Goal: Feedback & Contribution: Contribute content

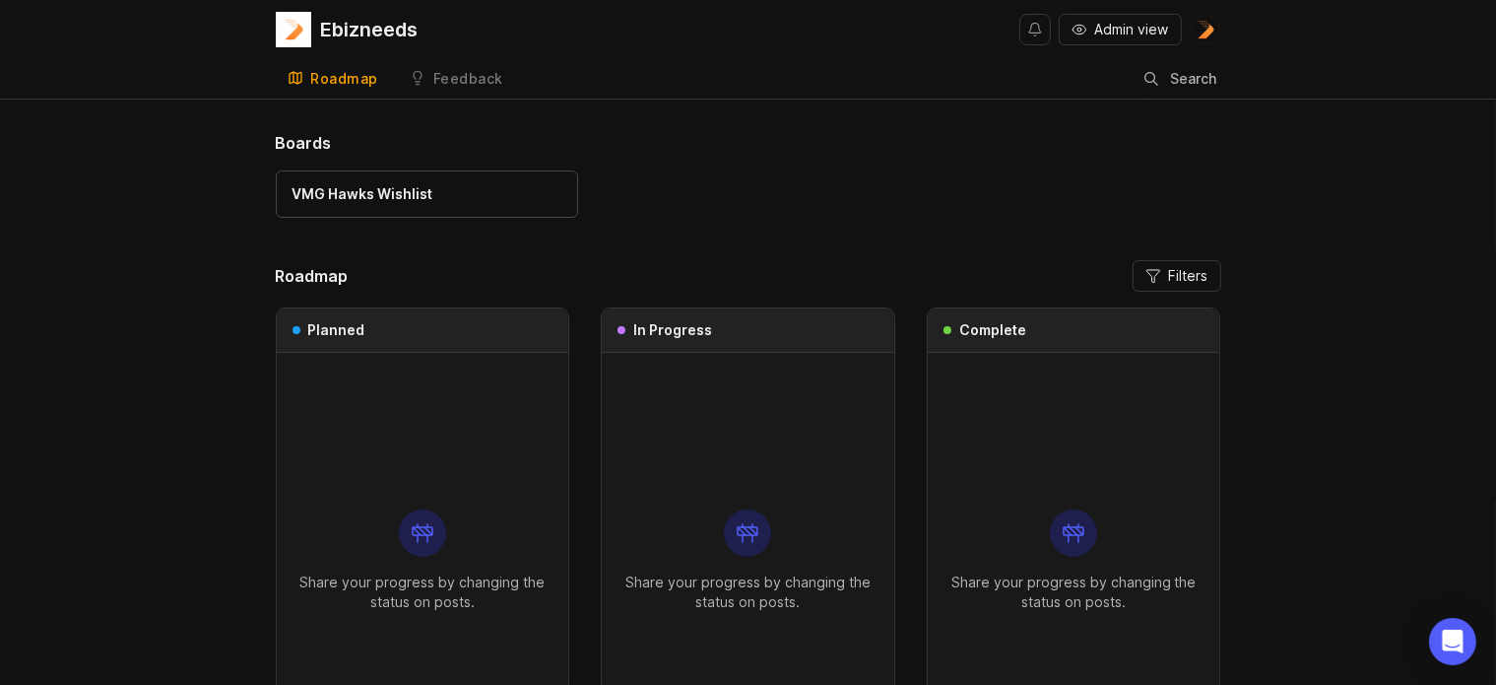
click at [466, 86] on div "Feedback" at bounding box center [468, 79] width 70 height 14
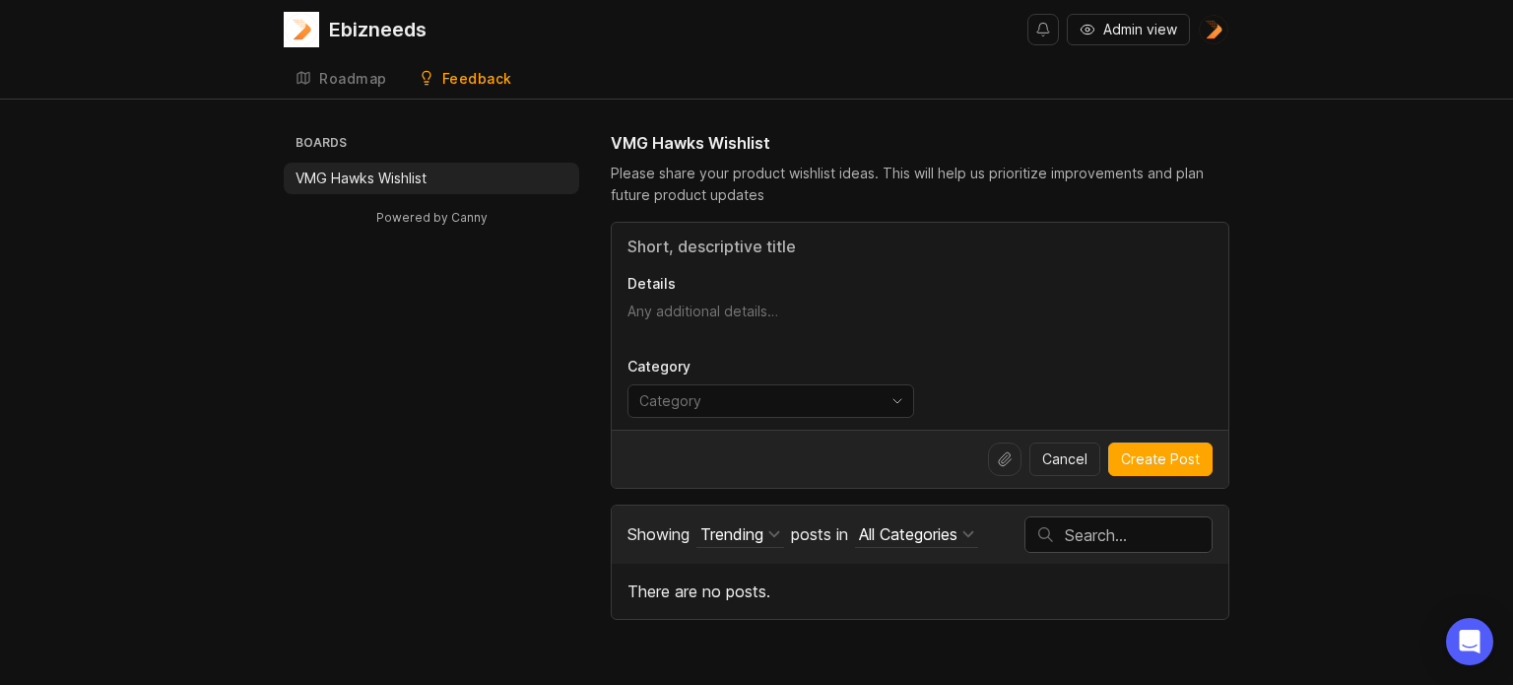
click at [792, 396] on input "toggle menu" at bounding box center [759, 401] width 240 height 22
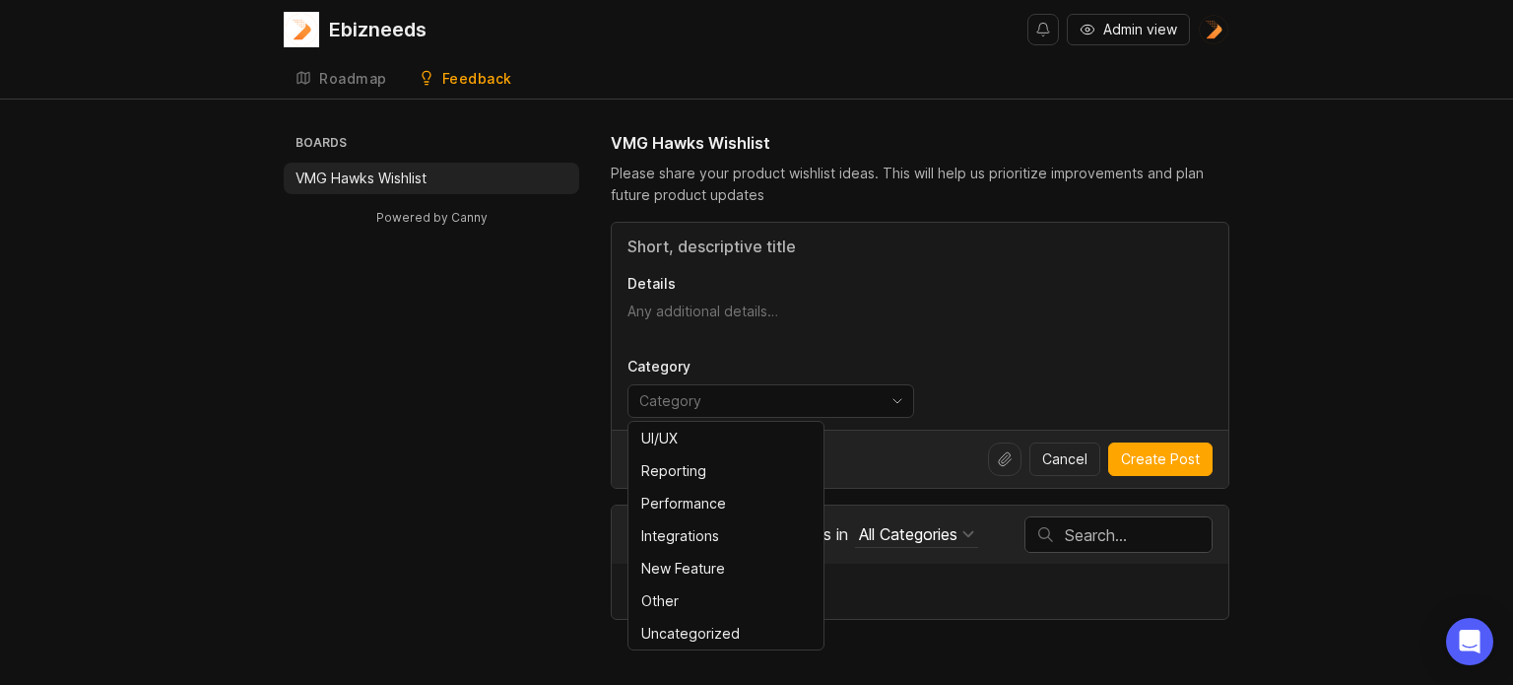
click at [780, 386] on div "toggle menu" at bounding box center [754, 401] width 253 height 32
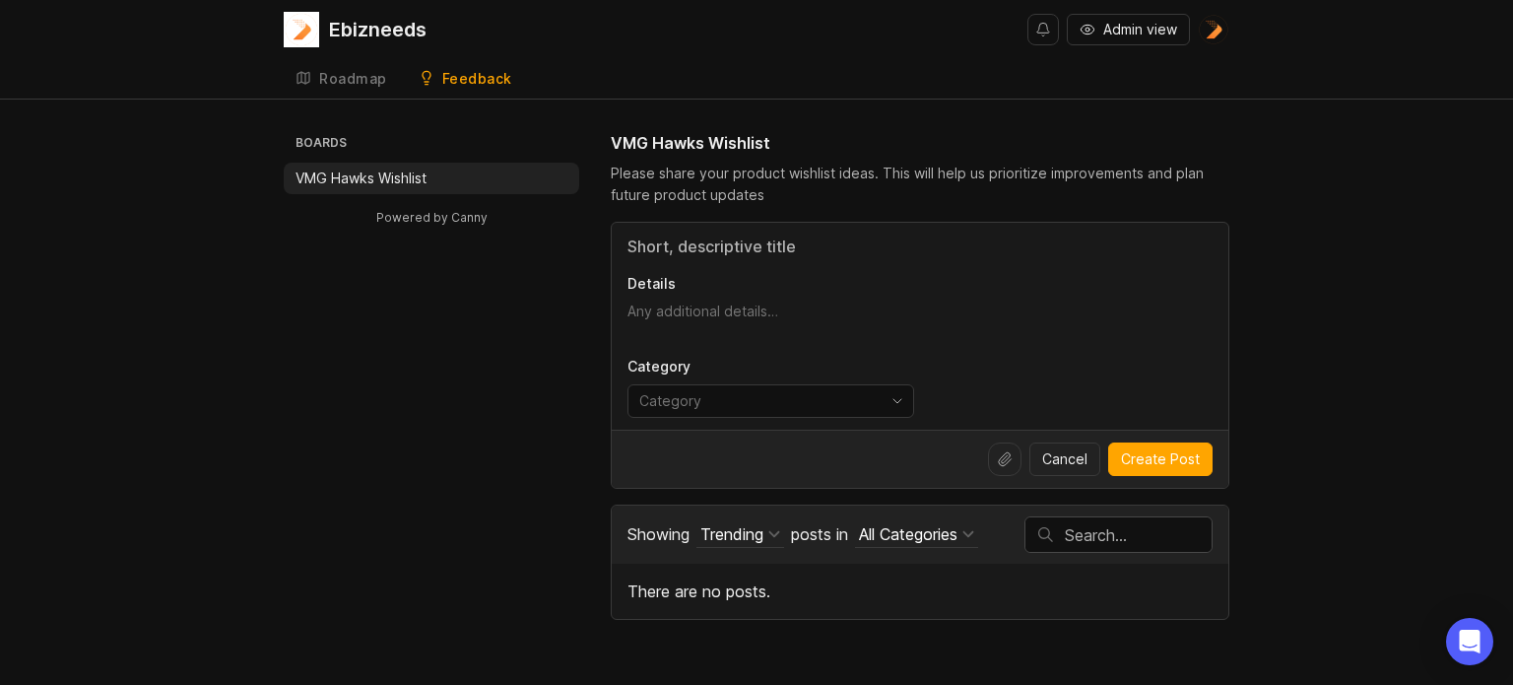
click at [732, 308] on textarea "Details" at bounding box center [919, 320] width 585 height 39
click at [700, 241] on input "Title" at bounding box center [919, 246] width 585 height 24
type input "New Dashboard Design"
click at [730, 330] on textarea "Details" at bounding box center [919, 320] width 585 height 39
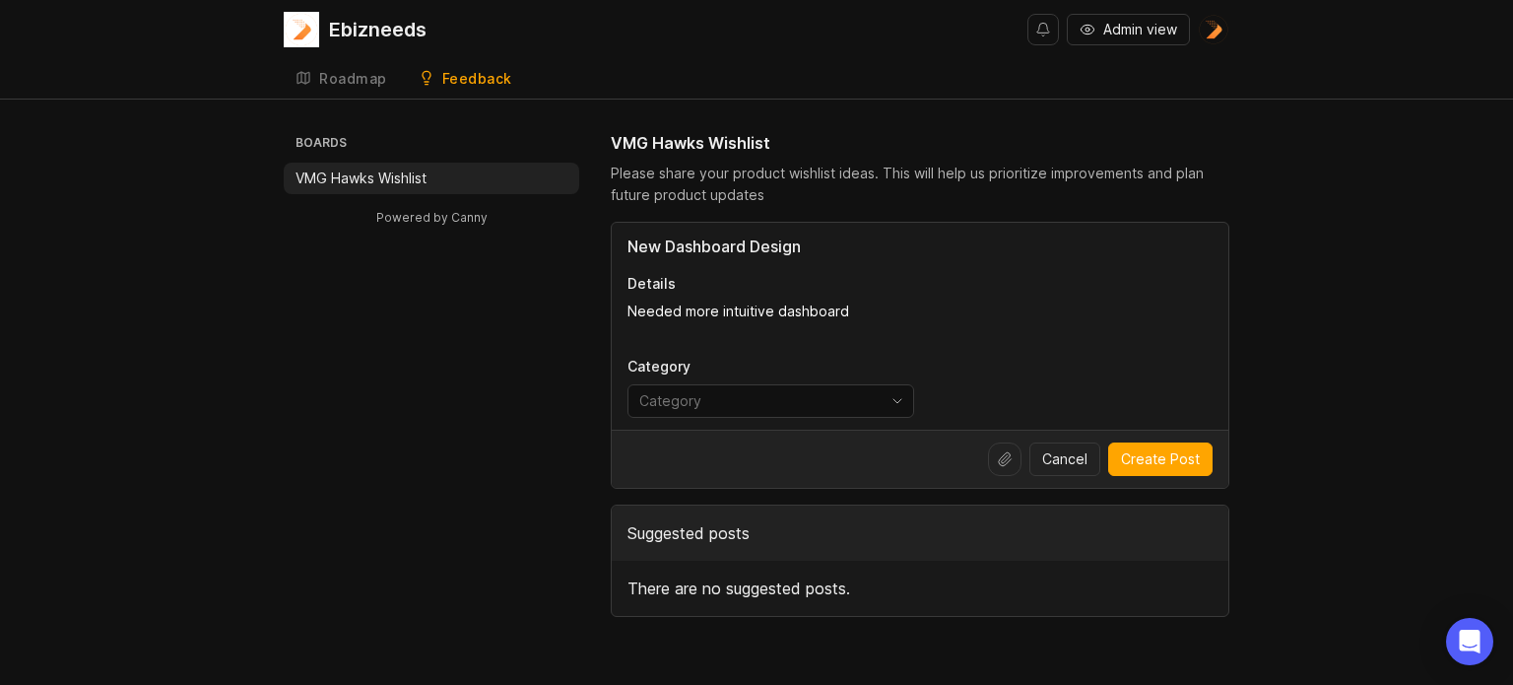
type textarea "Needed more intuitive dashboard"
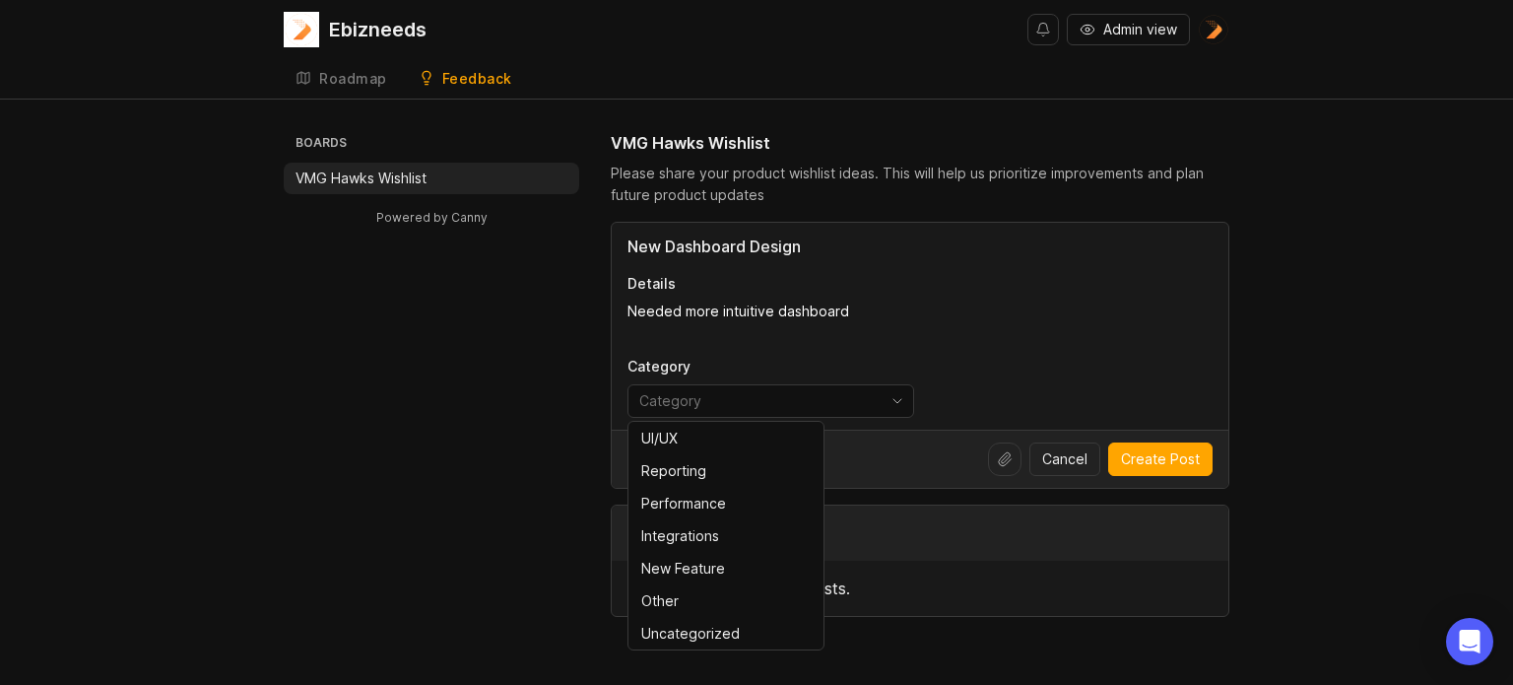
click at [840, 397] on input "toggle menu" at bounding box center [759, 401] width 240 height 22
click at [689, 432] on li "UI/UX" at bounding box center [725, 438] width 195 height 33
type input "UI/UX"
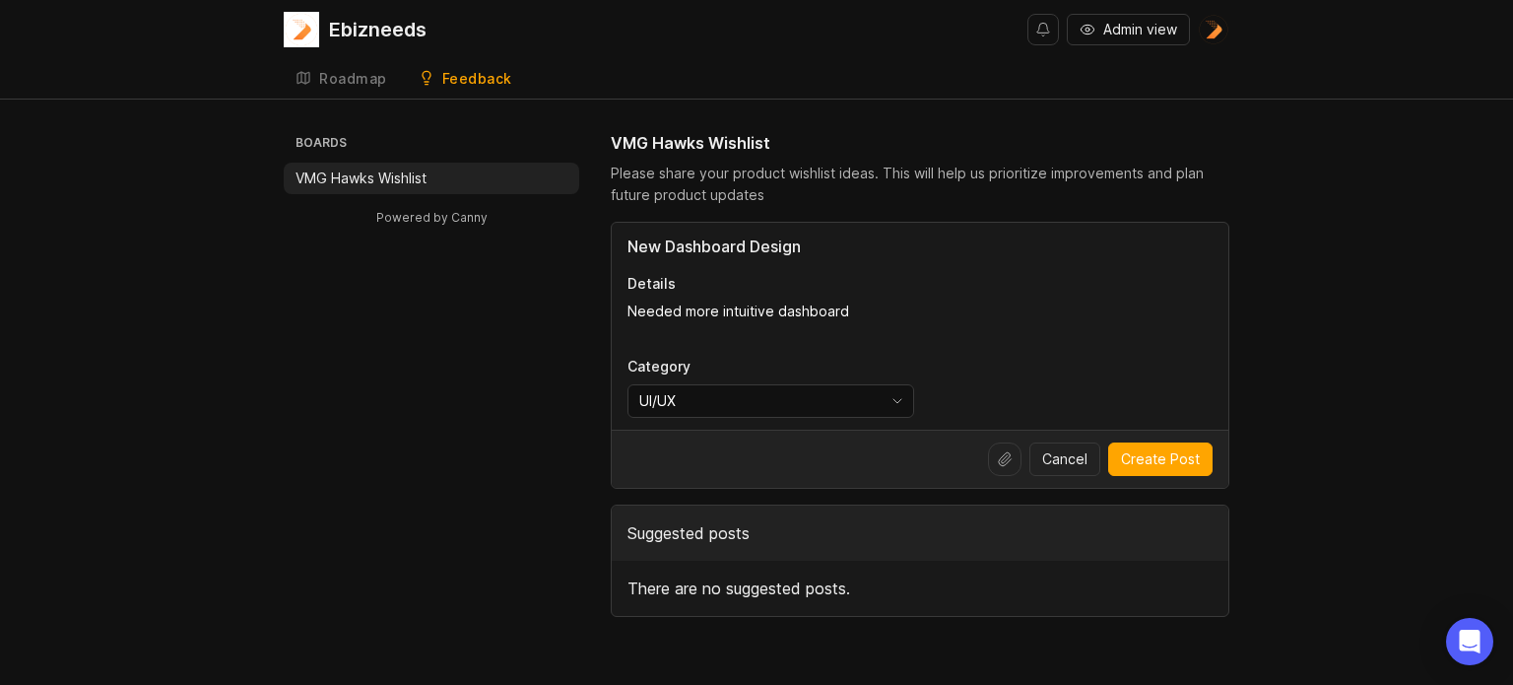
click at [1015, 448] on div at bounding box center [1004, 458] width 33 height 33
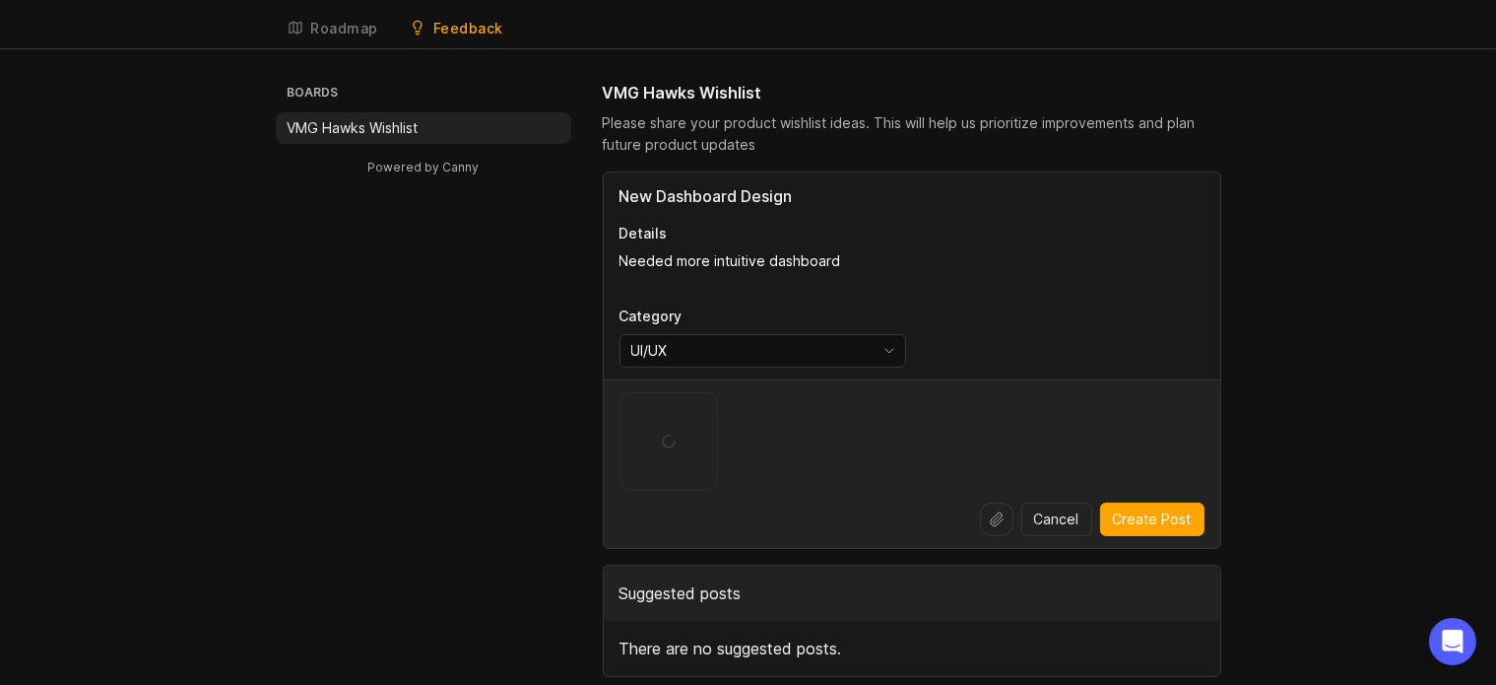
scroll to position [49, 0]
click at [1151, 519] on span "Create Post" at bounding box center [1152, 520] width 79 height 20
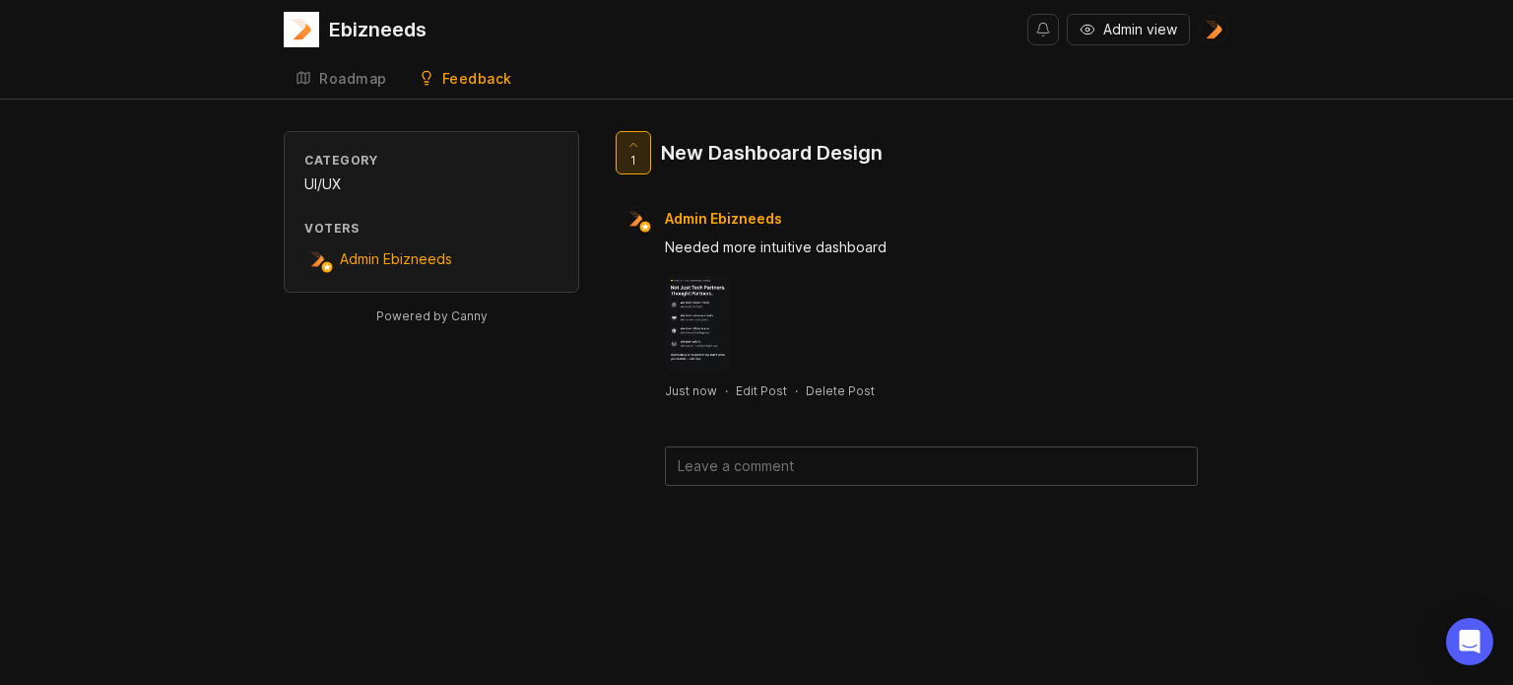
click at [348, 90] on link "Roadmap" at bounding box center [341, 79] width 115 height 40
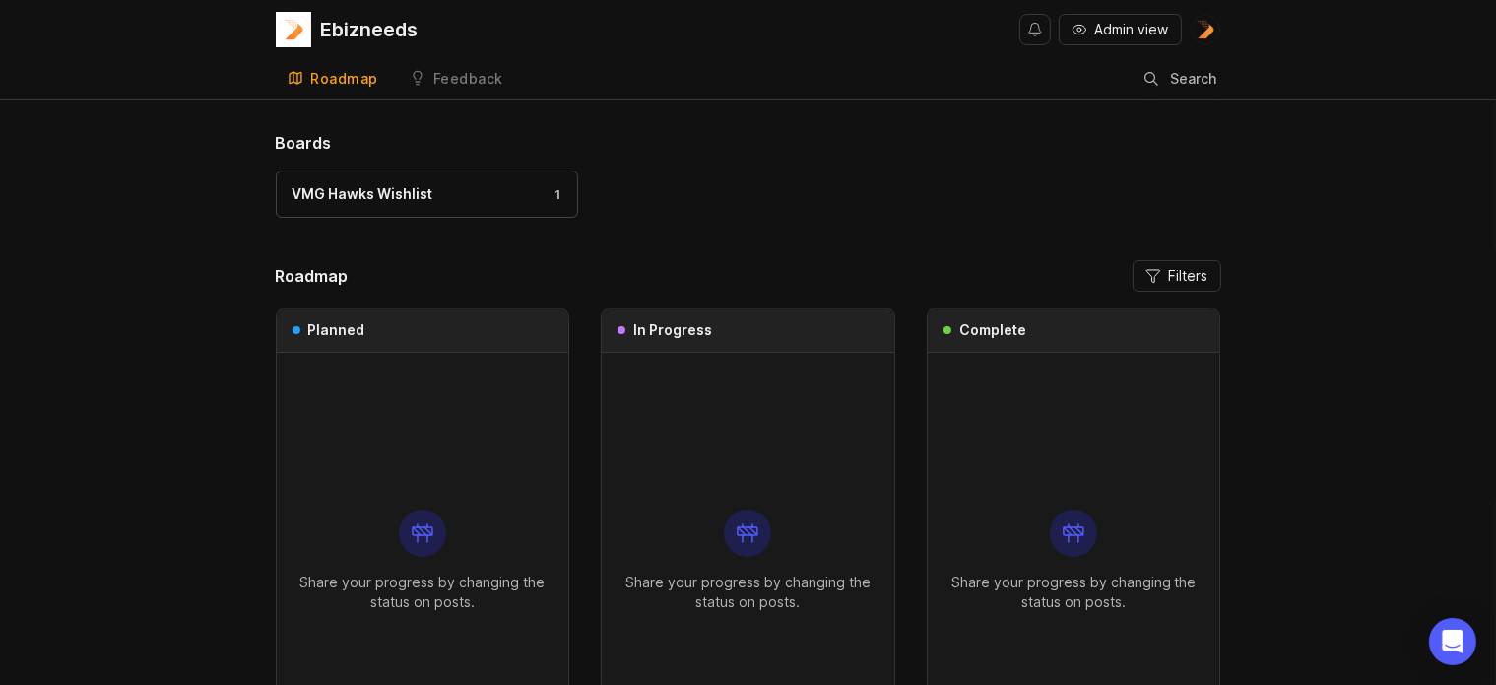
click at [1131, 34] on span "Admin view" at bounding box center [1132, 30] width 74 height 20
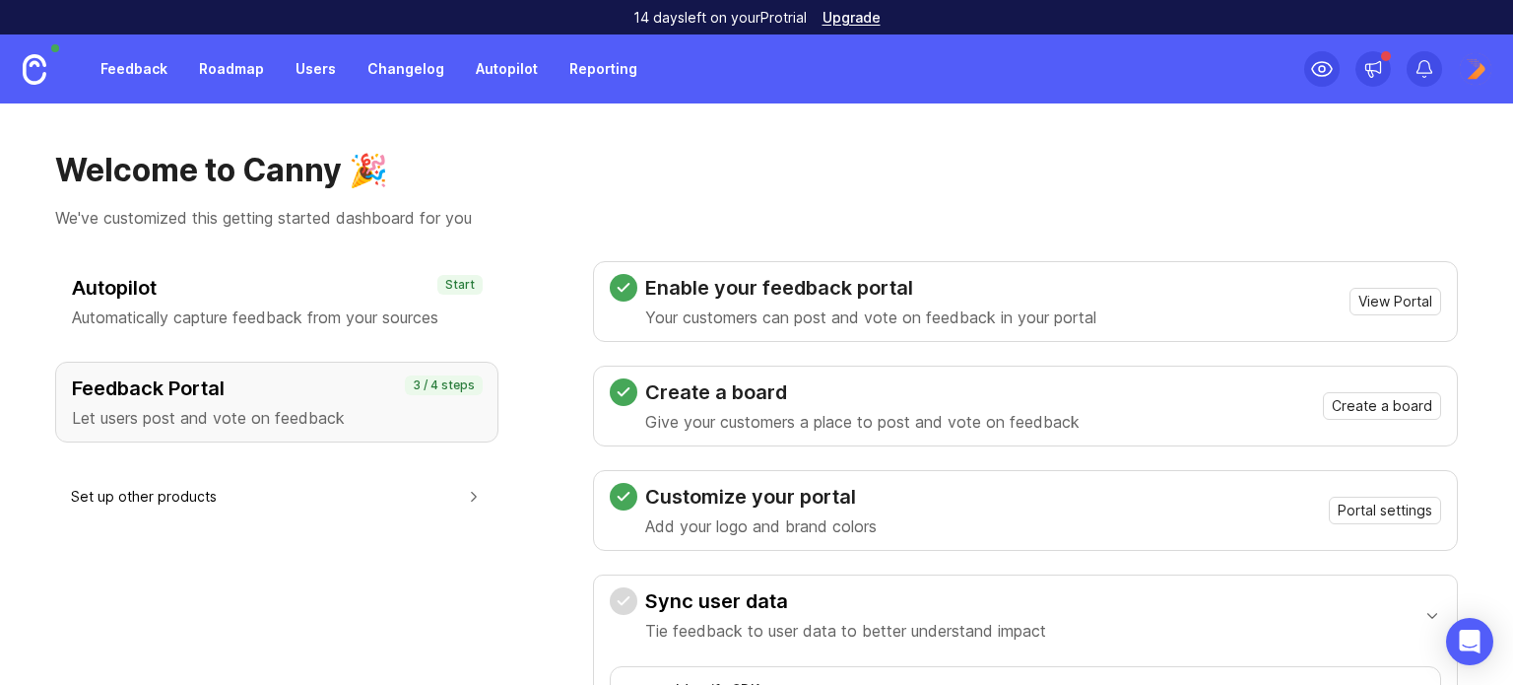
click at [53, 71] on link at bounding box center [34, 68] width 69 height 69
click at [220, 80] on link "Roadmap" at bounding box center [231, 68] width 89 height 35
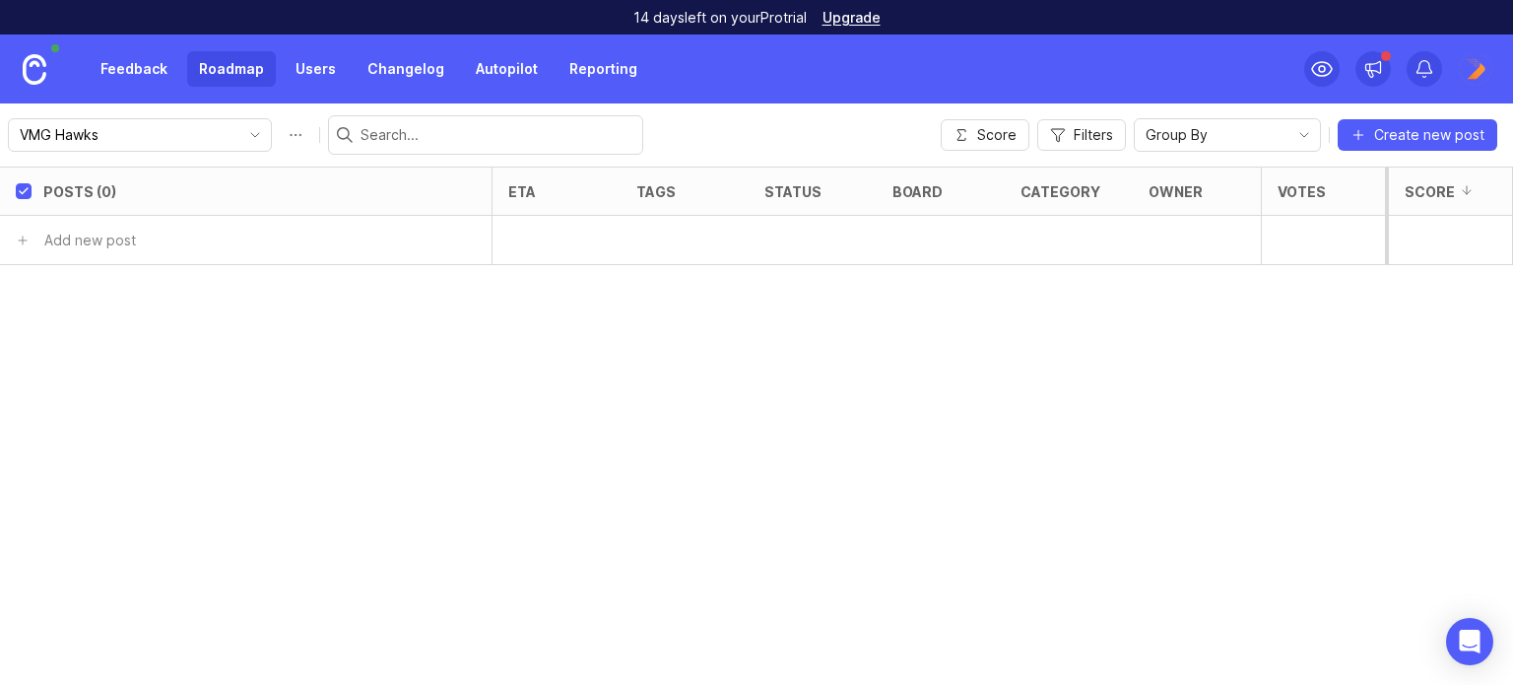
click at [301, 67] on link "Users" at bounding box center [316, 68] width 64 height 35
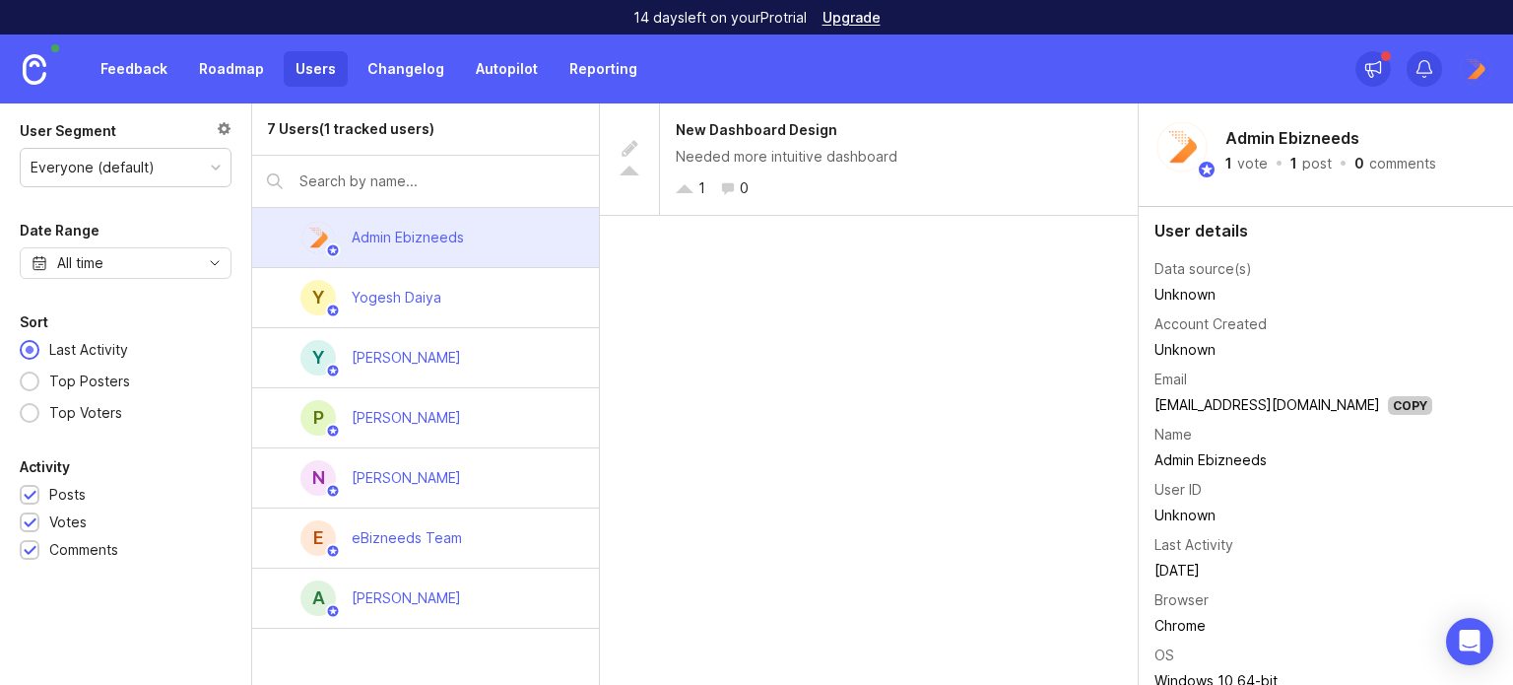
click at [40, 58] on img at bounding box center [35, 69] width 24 height 31
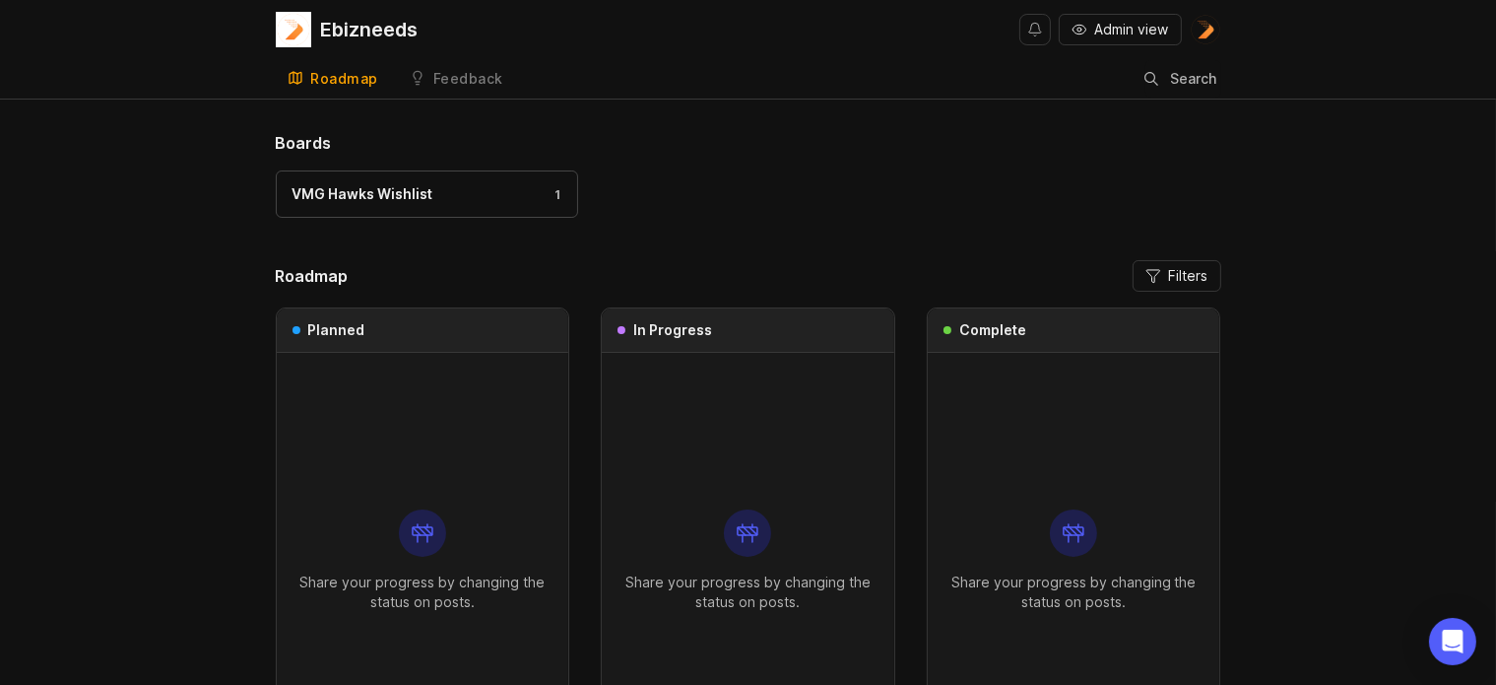
click at [443, 94] on link "Feedback" at bounding box center [456, 79] width 117 height 40
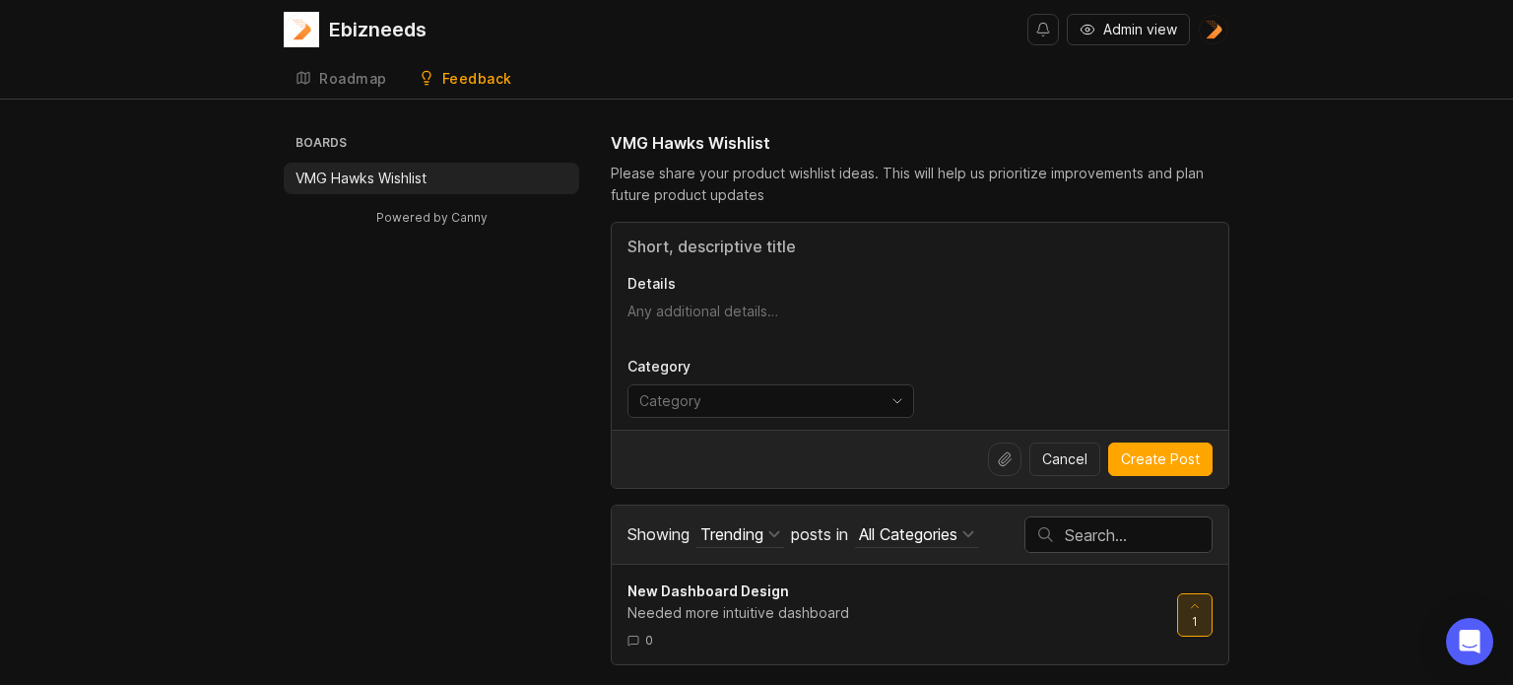
click at [679, 240] on input "Title" at bounding box center [919, 246] width 585 height 24
click at [709, 387] on div "toggle menu" at bounding box center [754, 401] width 253 height 32
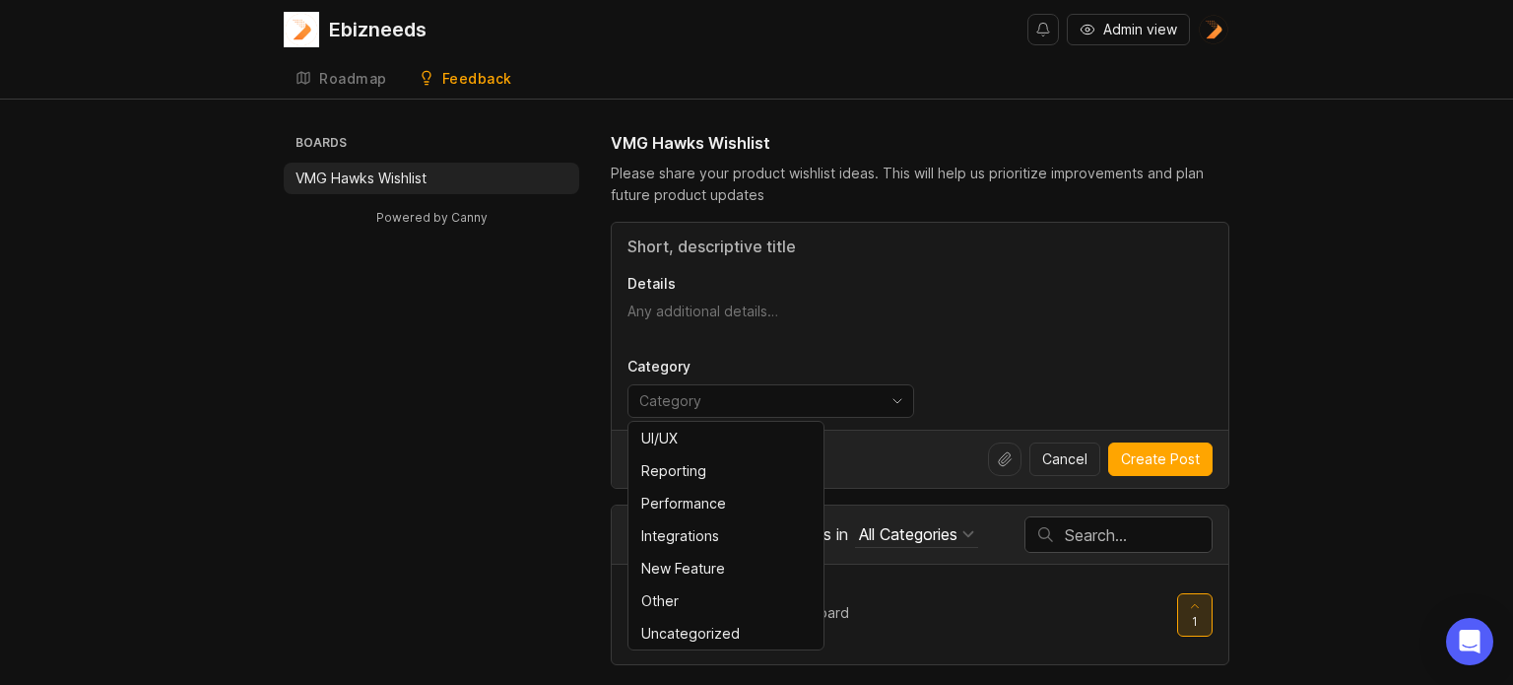
click at [221, 214] on div "Boards VMG Hawks Wishlist Powered by Canny VMG Hawks Wishlist Please share your…" at bounding box center [756, 398] width 1513 height 534
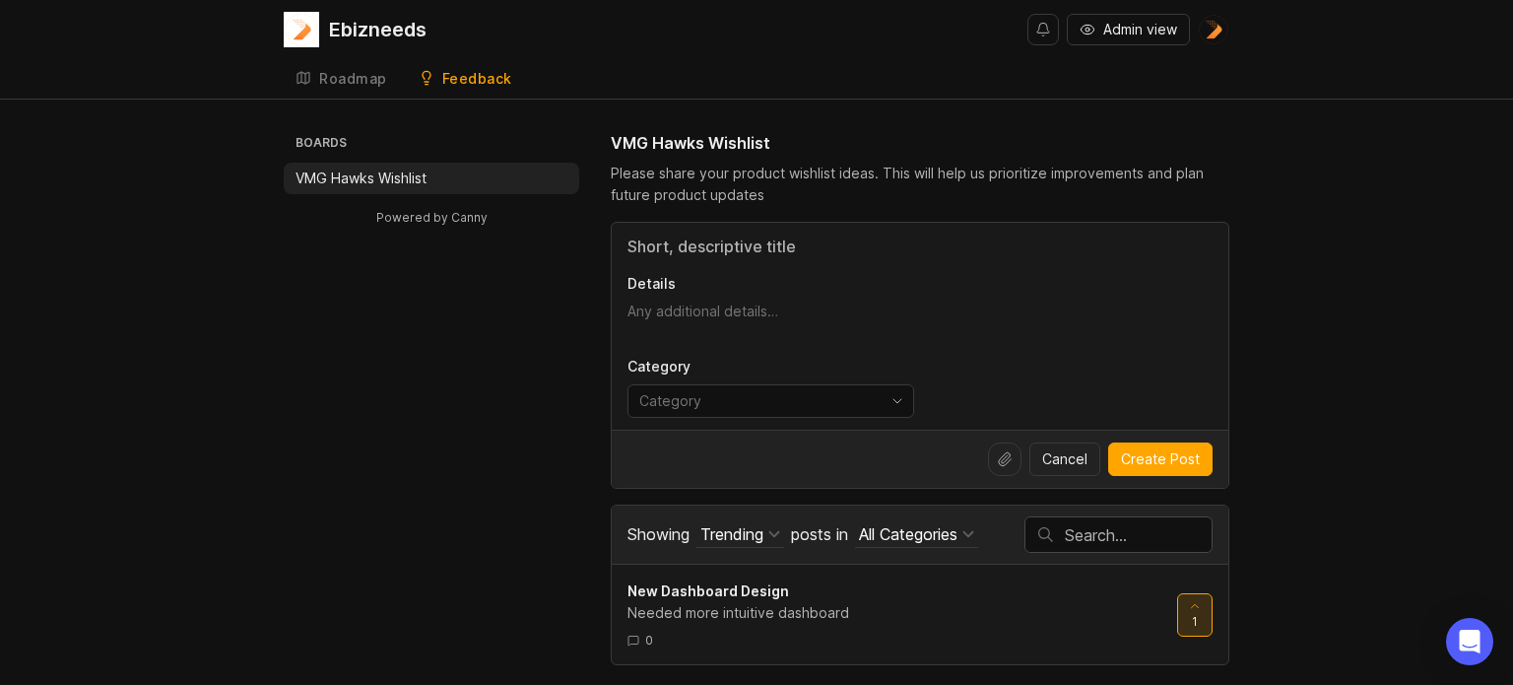
click at [705, 533] on div "Trending" at bounding box center [731, 534] width 63 height 22
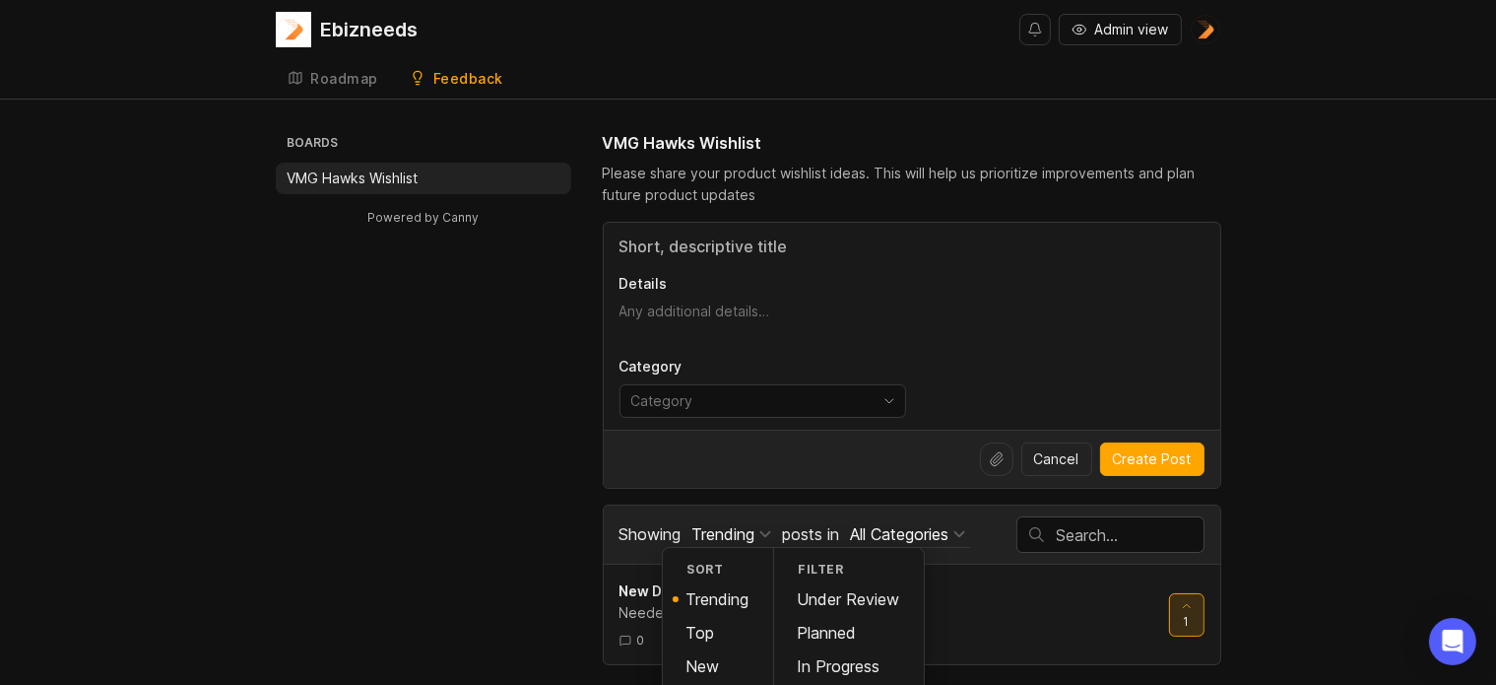
click at [489, 509] on div "Boards VMG Hawks Wishlist Powered by Canny VMG Hawks Wishlist Please share your…" at bounding box center [749, 398] width 946 height 534
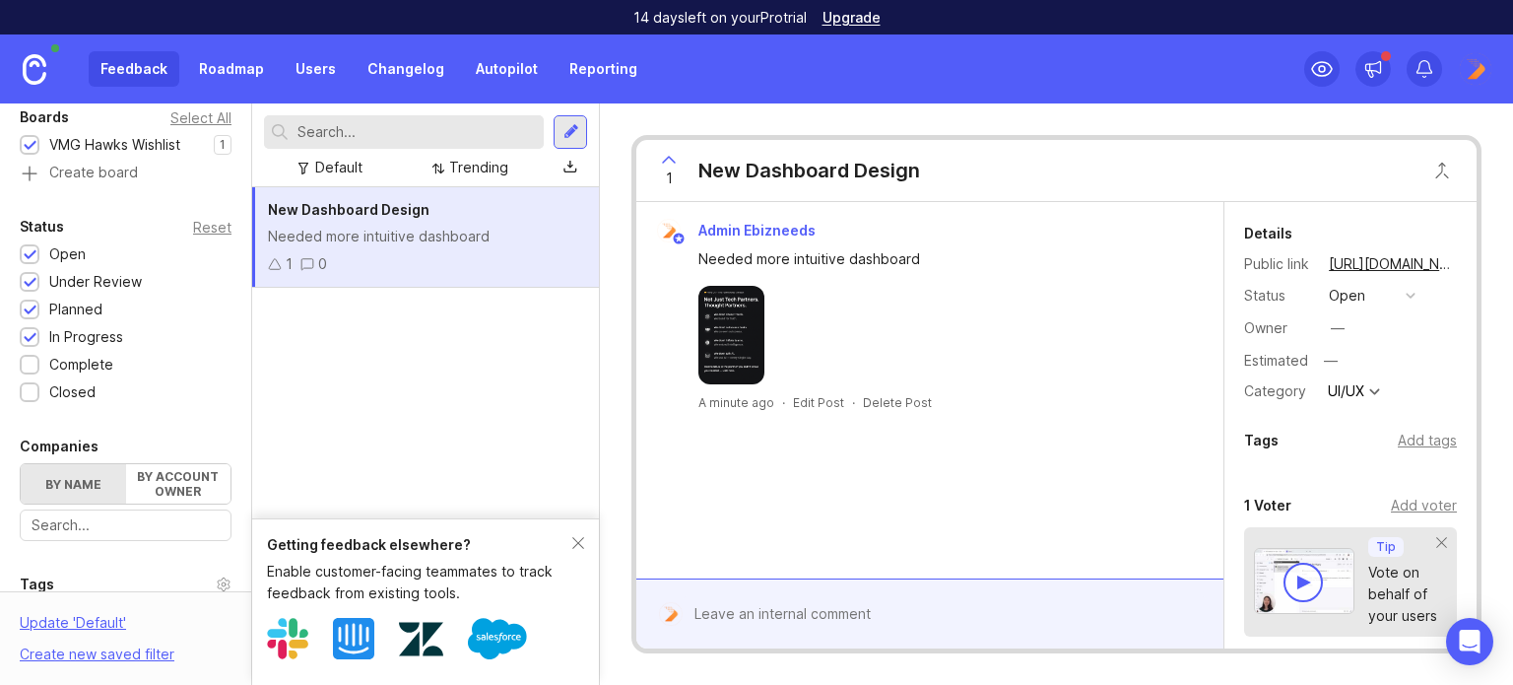
scroll to position [301, 0]
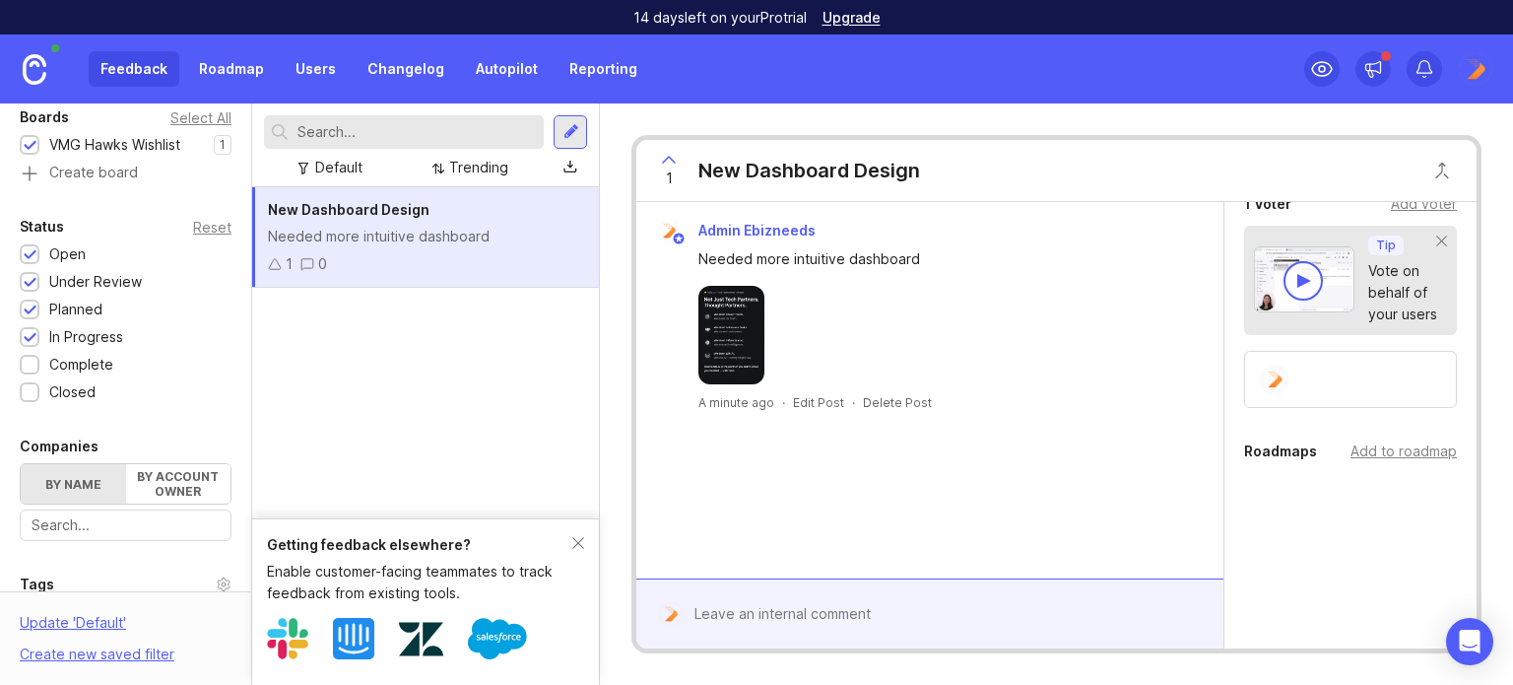
click at [1413, 444] on div "Add to roadmap" at bounding box center [1403, 451] width 106 height 22
click at [1369, 488] on input "text" at bounding box center [1350, 493] width 187 height 22
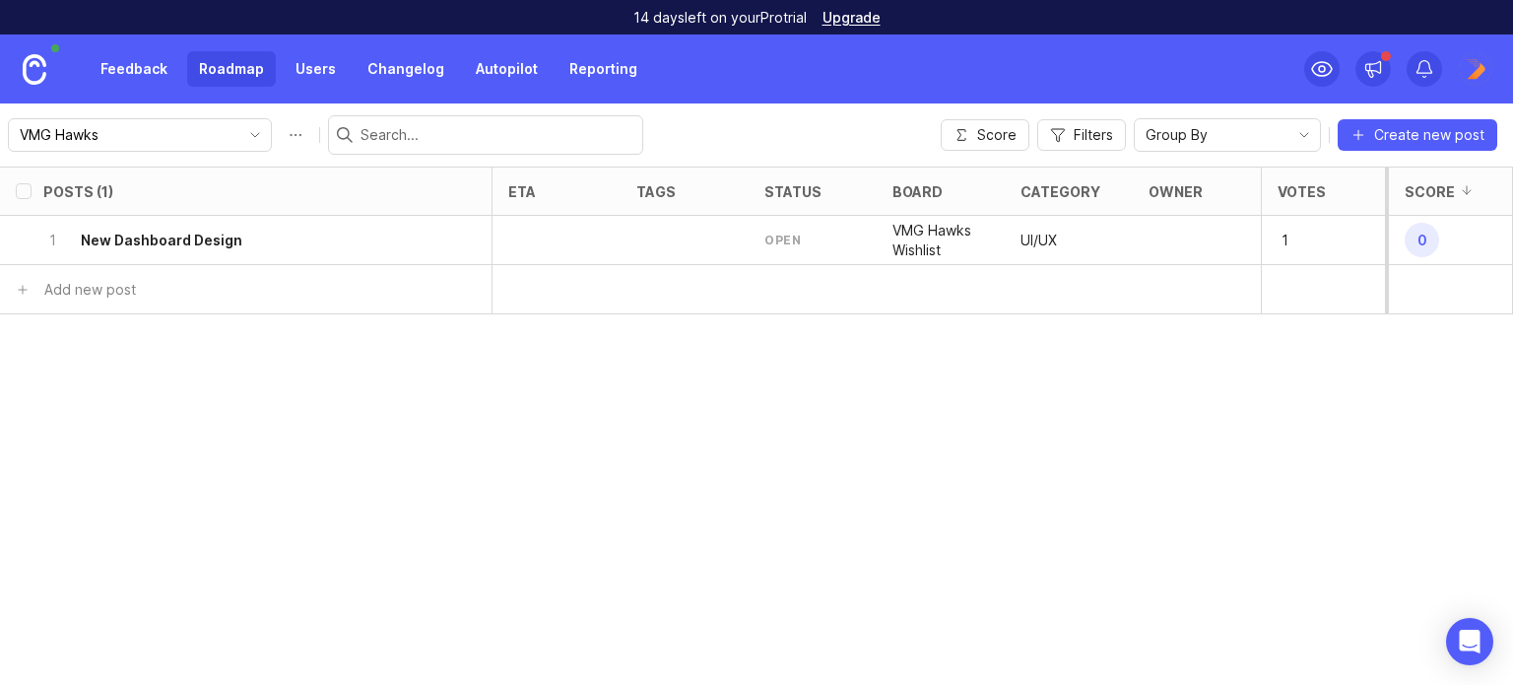
click at [241, 242] on div "1 New Dashboard Design" at bounding box center [239, 240] width 393 height 48
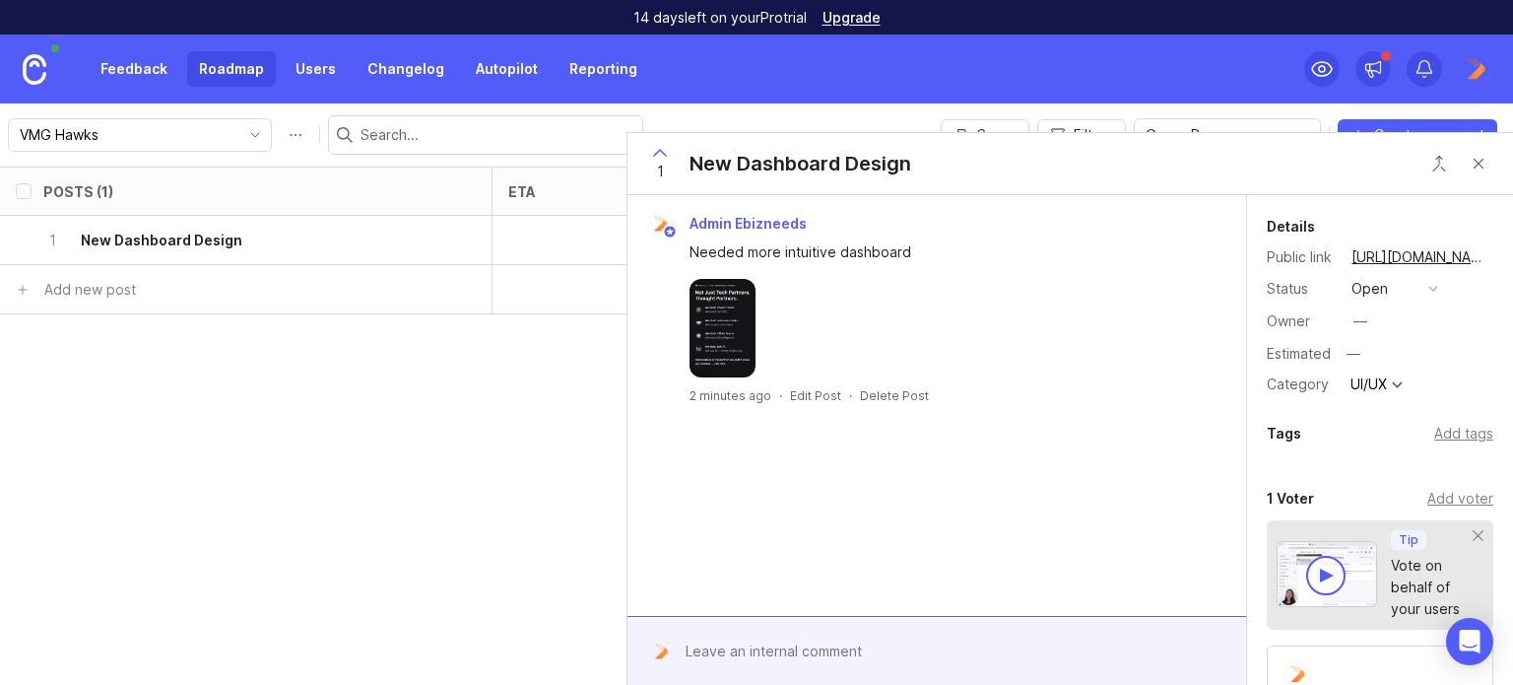
click at [1408, 293] on button "open" at bounding box center [1395, 289] width 99 height 26
click at [1394, 390] on div "planned" at bounding box center [1386, 395] width 62 height 17
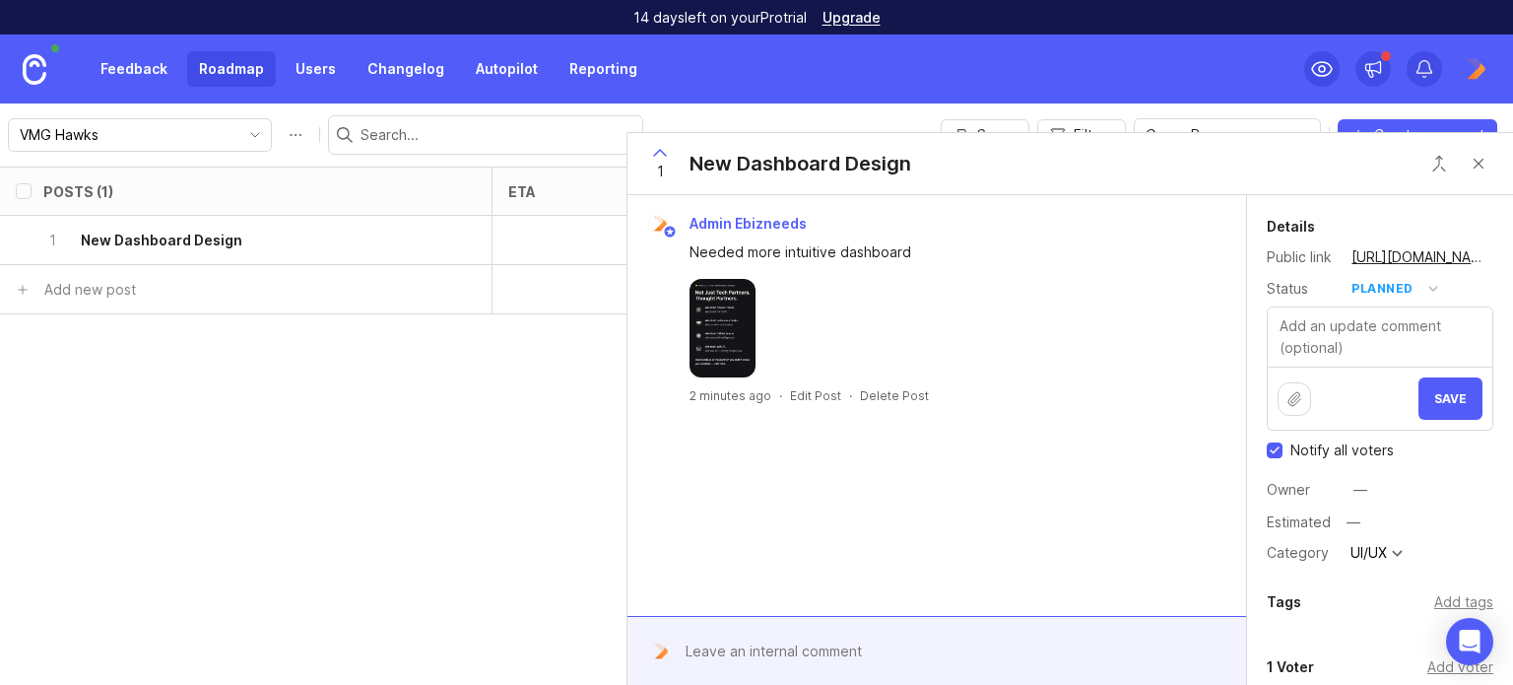
click at [1416, 296] on button "planned" at bounding box center [1395, 289] width 99 height 26
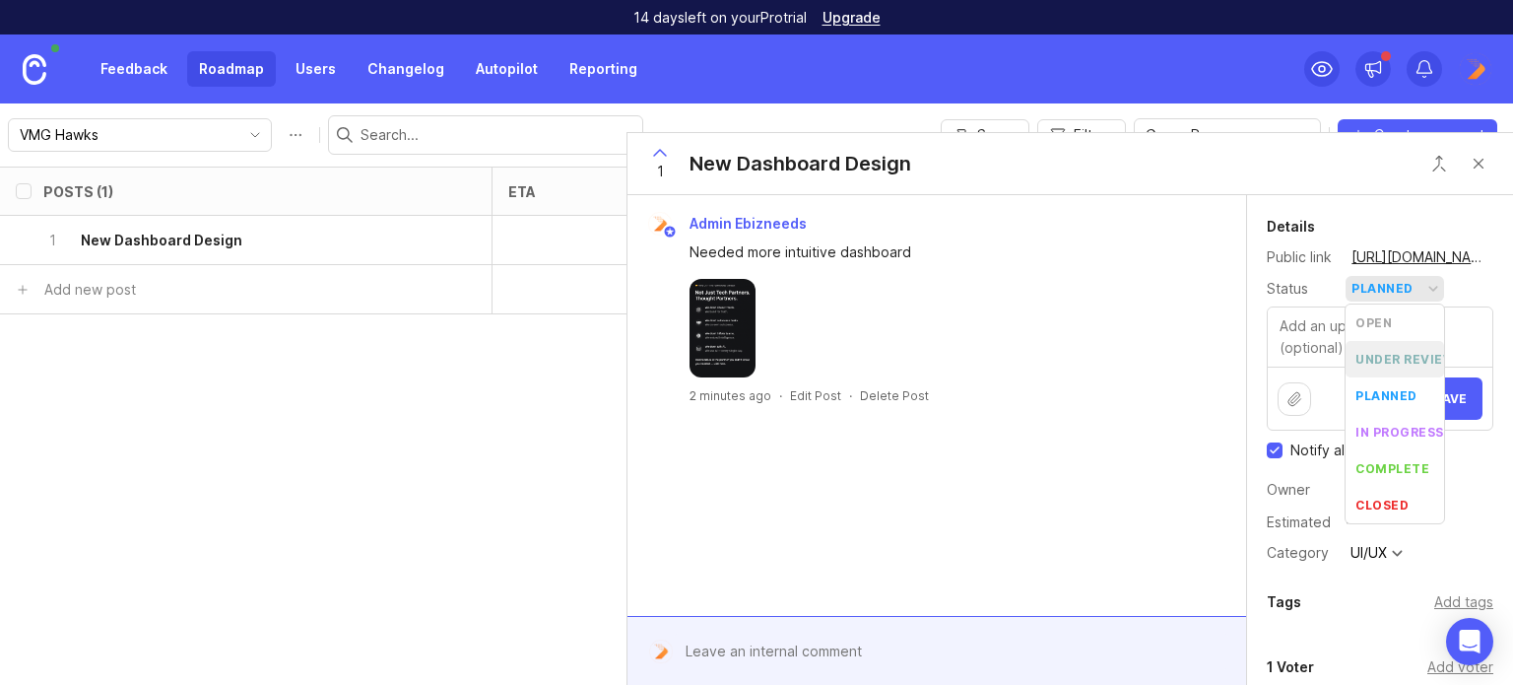
click at [1397, 354] on div "under review" at bounding box center [1404, 359] width 99 height 17
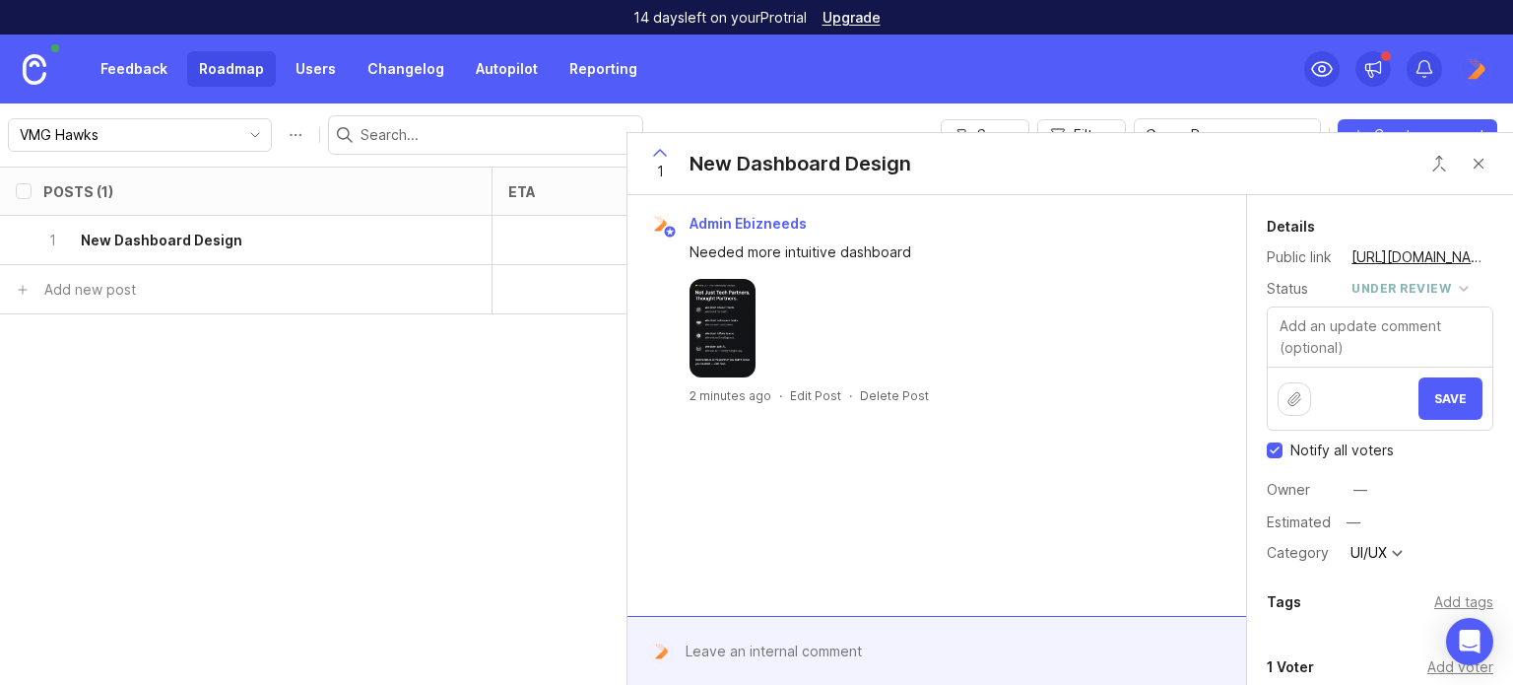
click at [1397, 354] on textarea at bounding box center [1380, 336] width 225 height 59
click at [1434, 392] on span "Save" at bounding box center [1450, 398] width 33 height 15
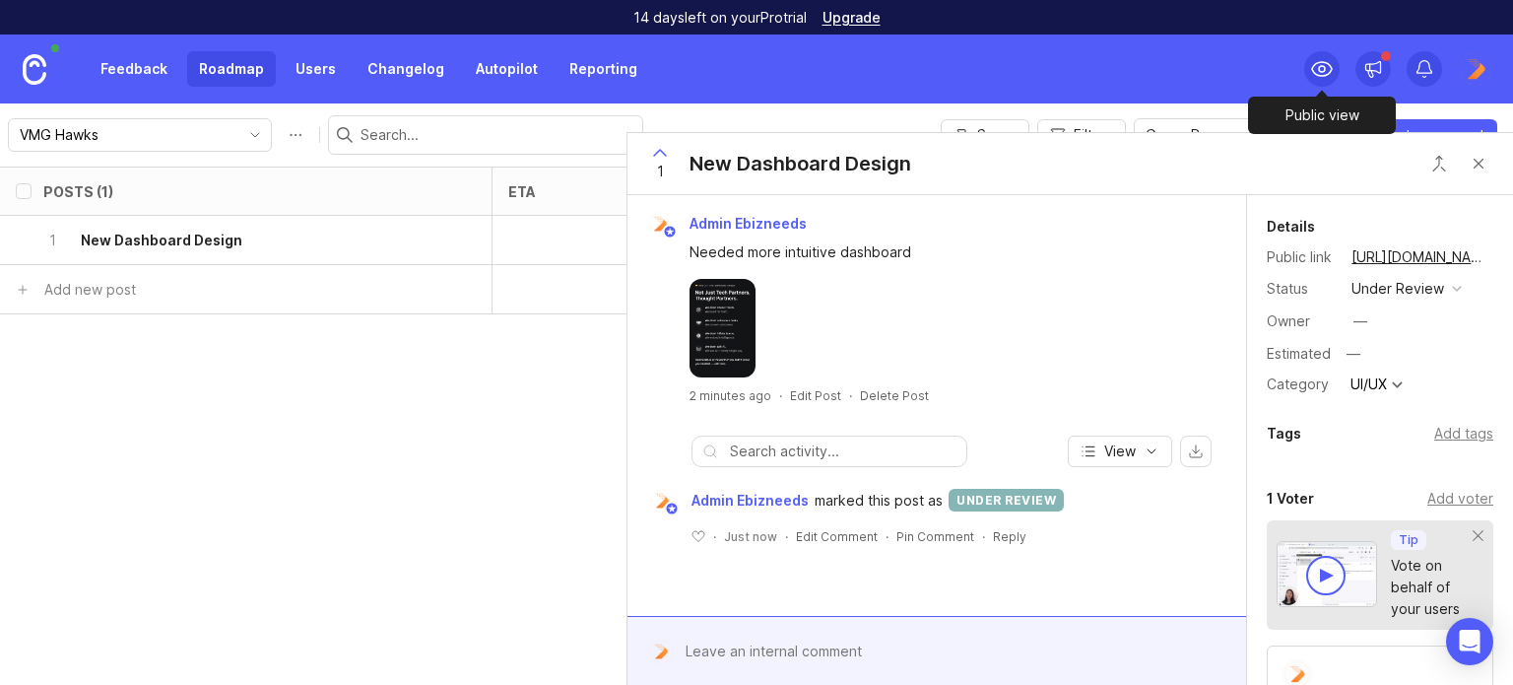
click at [1328, 72] on icon at bounding box center [1322, 69] width 24 height 24
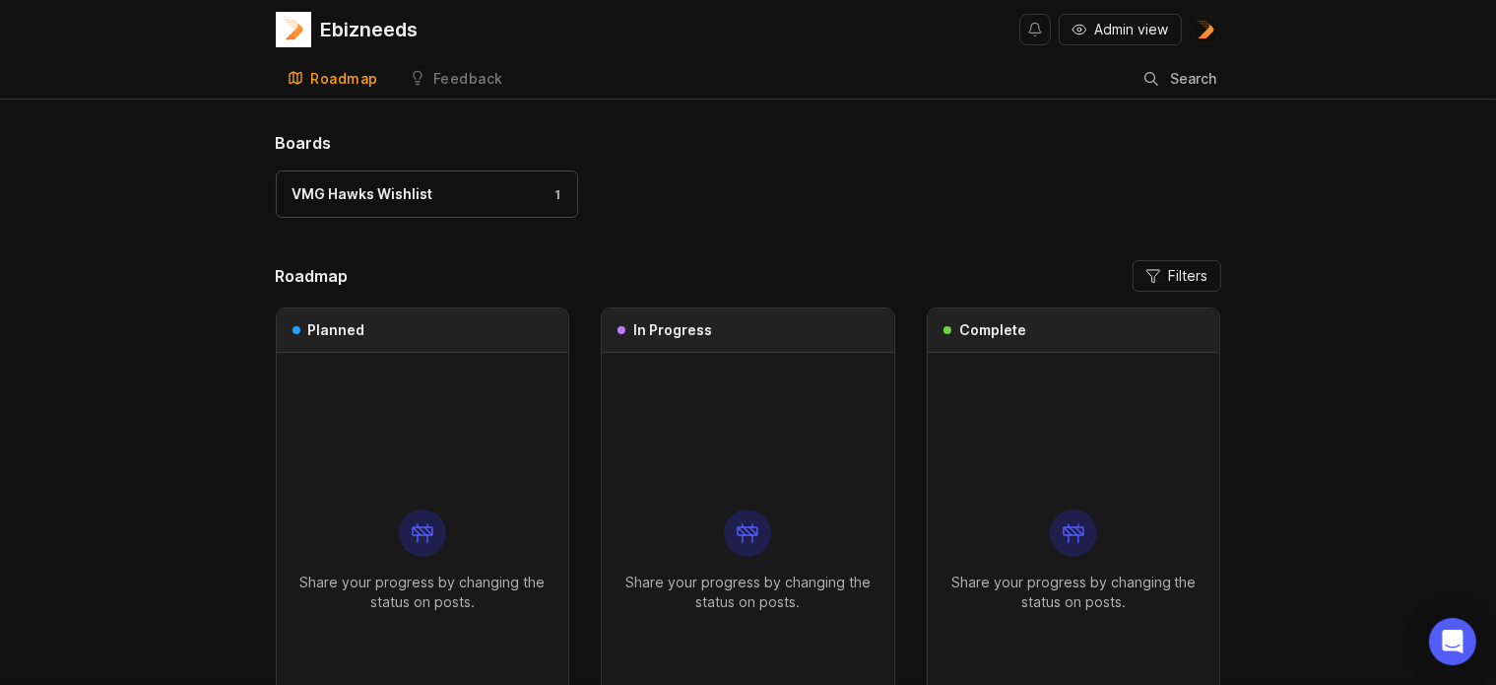
click at [368, 217] on div "VMG Hawks Wishlist 1" at bounding box center [749, 203] width 946 height 66
click at [371, 209] on link "VMG Hawks Wishlist 1" at bounding box center [427, 193] width 302 height 47
click at [1195, 258] on div "Boards VMG Hawks Wishlist 1 Roadmap Filters Planned Share your progress by chan…" at bounding box center [749, 465] width 946 height 669
click at [1193, 263] on button "Filters" at bounding box center [1177, 276] width 89 height 32
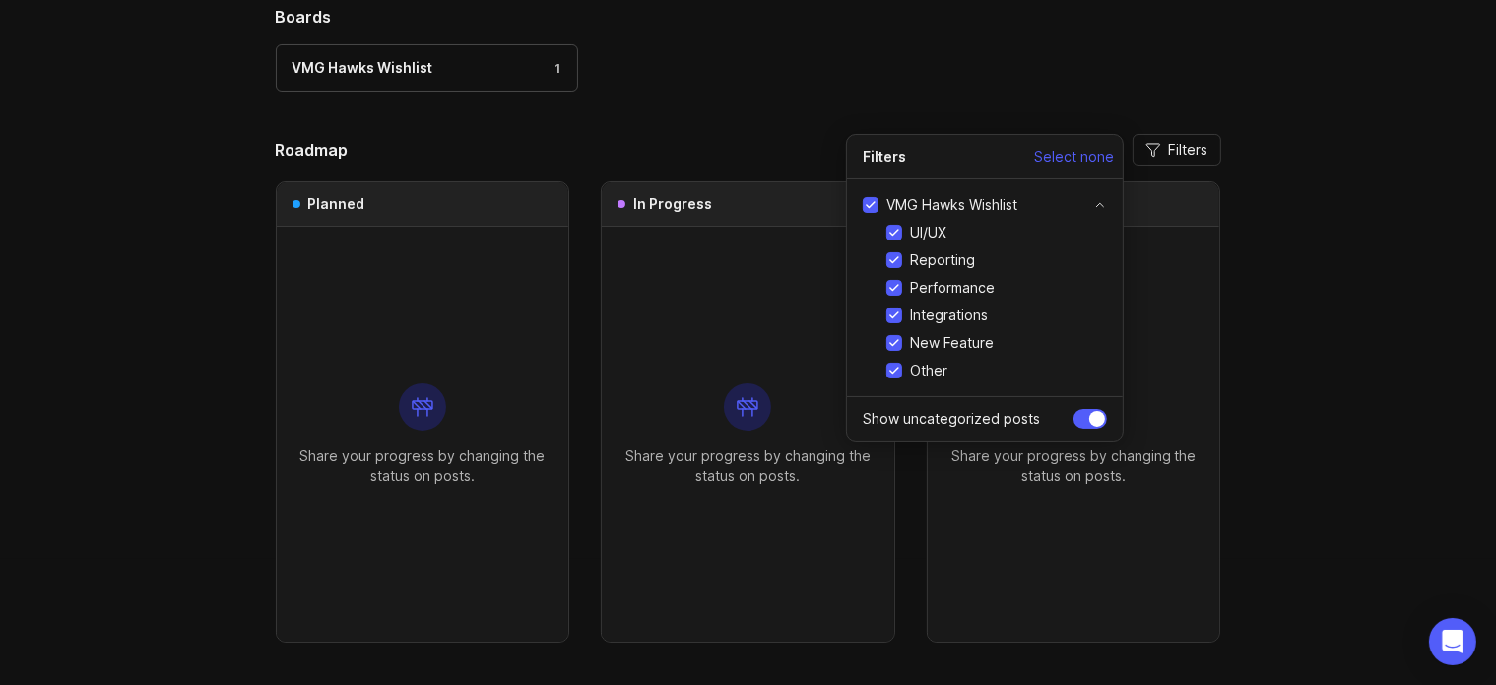
scroll to position [91, 0]
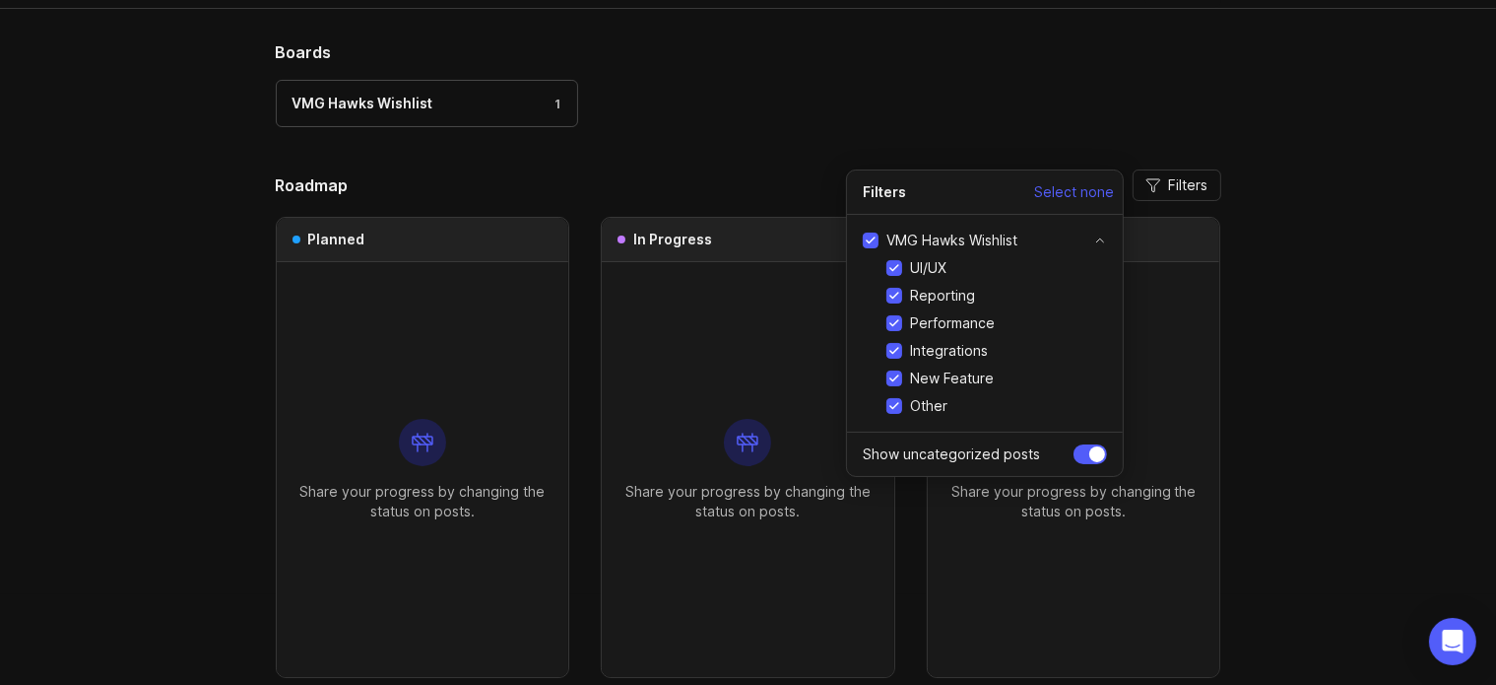
click at [900, 406] on input "Other" at bounding box center [895, 406] width 16 height 16
checkbox input "false"
click at [181, 239] on div "Boards VMG Hawks Wishlist 1 Roadmap Filters Planned Share your progress by chan…" at bounding box center [748, 407] width 1496 height 735
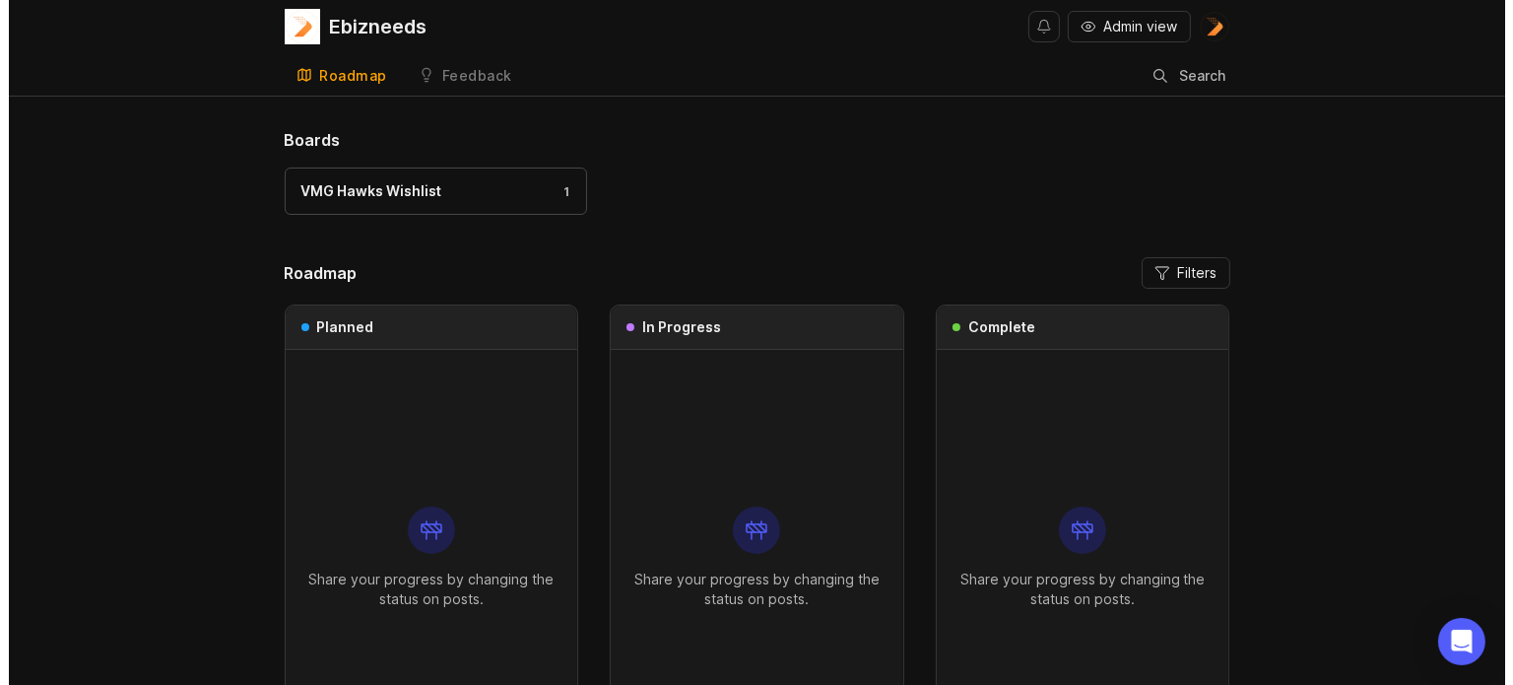
scroll to position [0, 0]
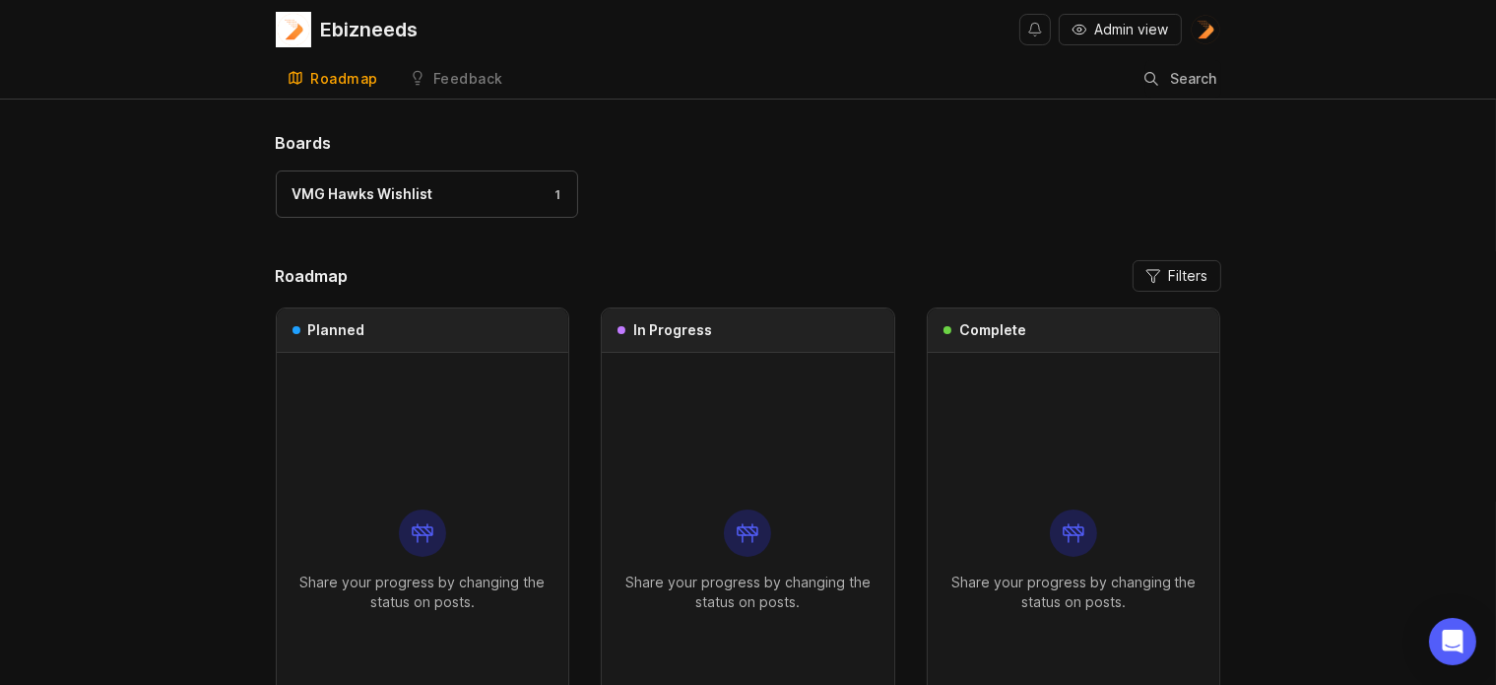
click at [1142, 24] on span "Admin view" at bounding box center [1132, 30] width 74 height 20
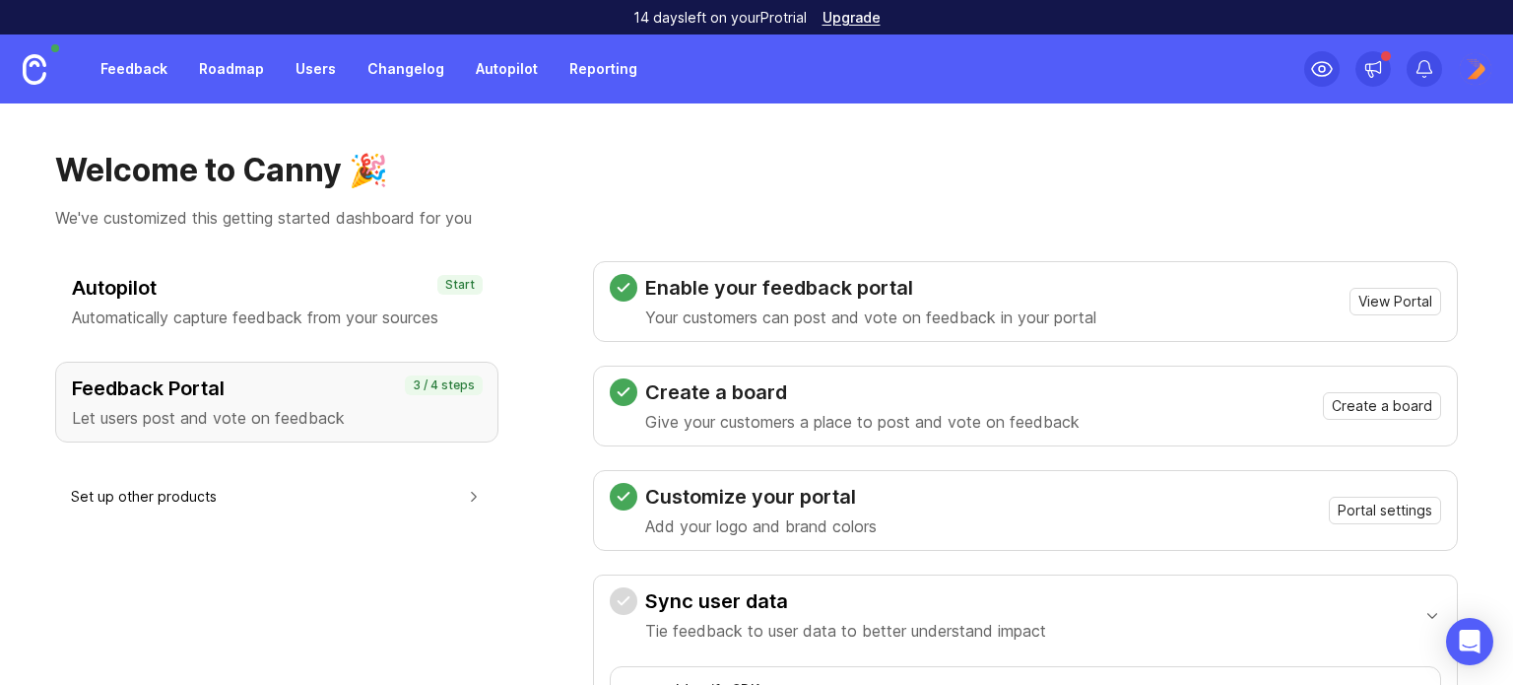
click at [214, 64] on link "Roadmap" at bounding box center [231, 68] width 89 height 35
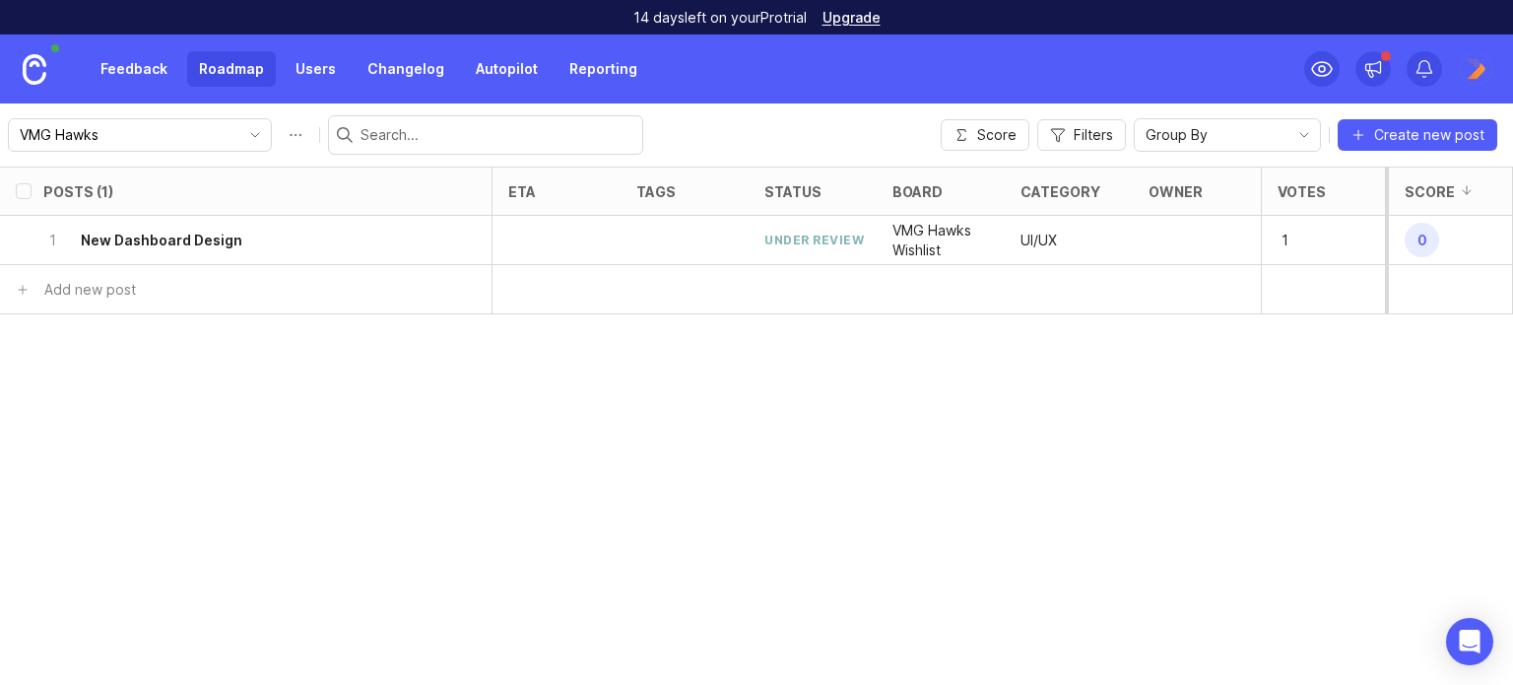
click at [803, 237] on div "under review" at bounding box center [813, 239] width 99 height 17
click at [150, 252] on div "1 New Dashboard Design" at bounding box center [239, 240] width 393 height 48
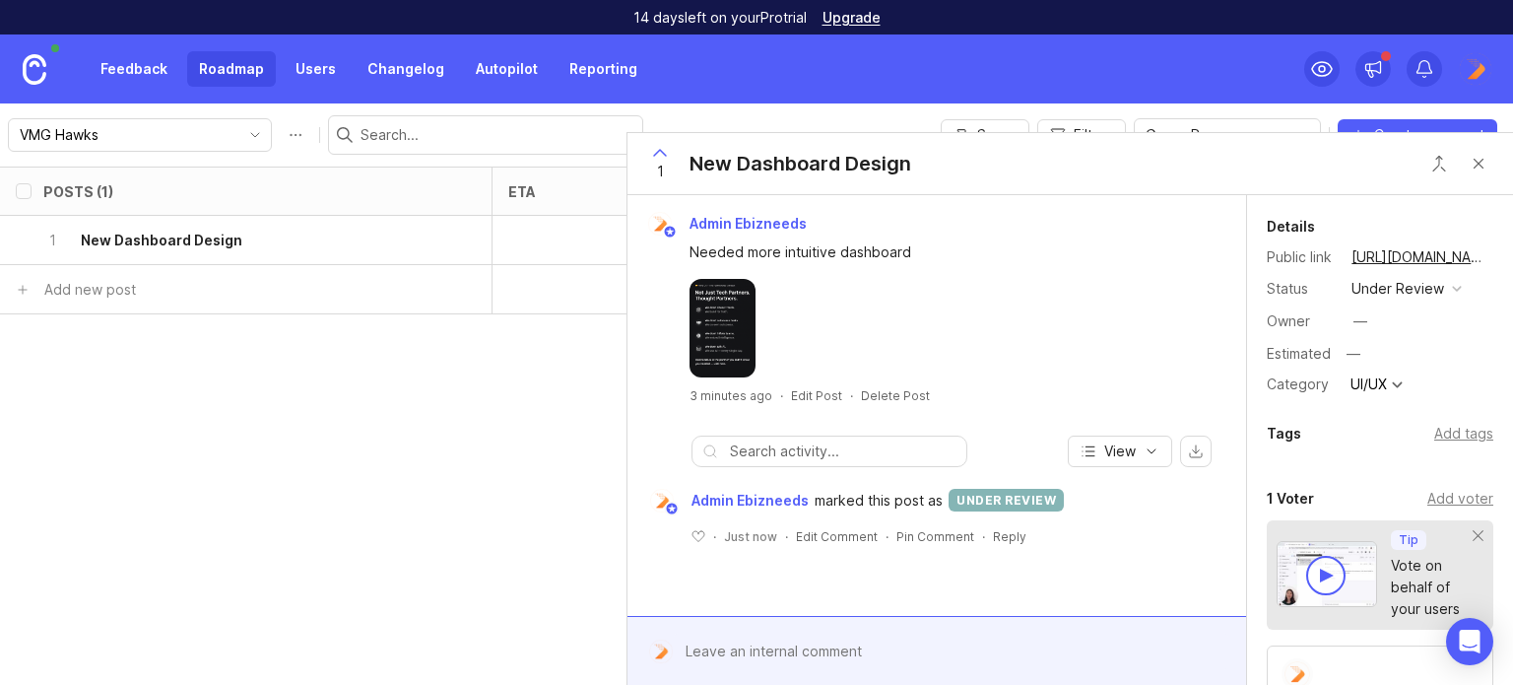
click at [1416, 292] on div "under review" at bounding box center [1397, 289] width 93 height 22
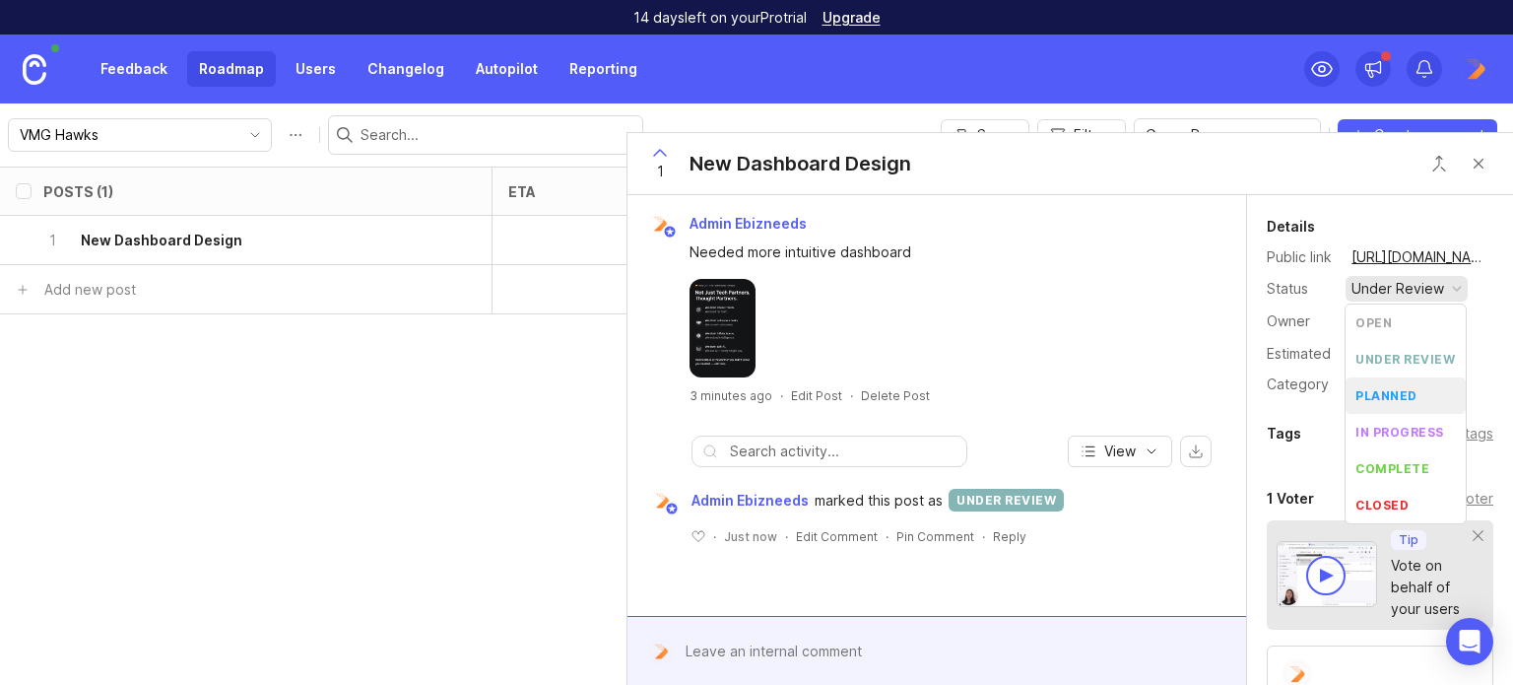
click at [1387, 390] on div "planned" at bounding box center [1386, 395] width 62 height 17
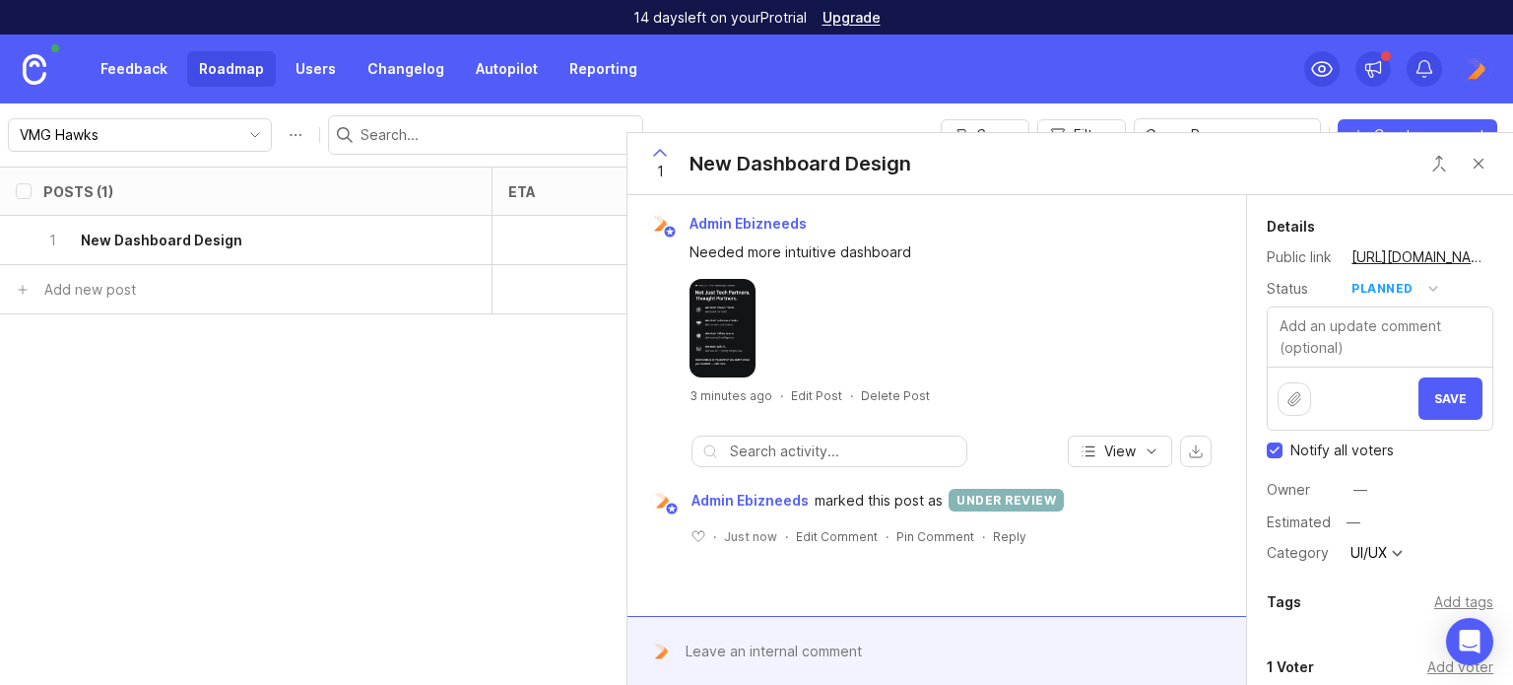
click at [1437, 401] on span "Save" at bounding box center [1450, 398] width 33 height 15
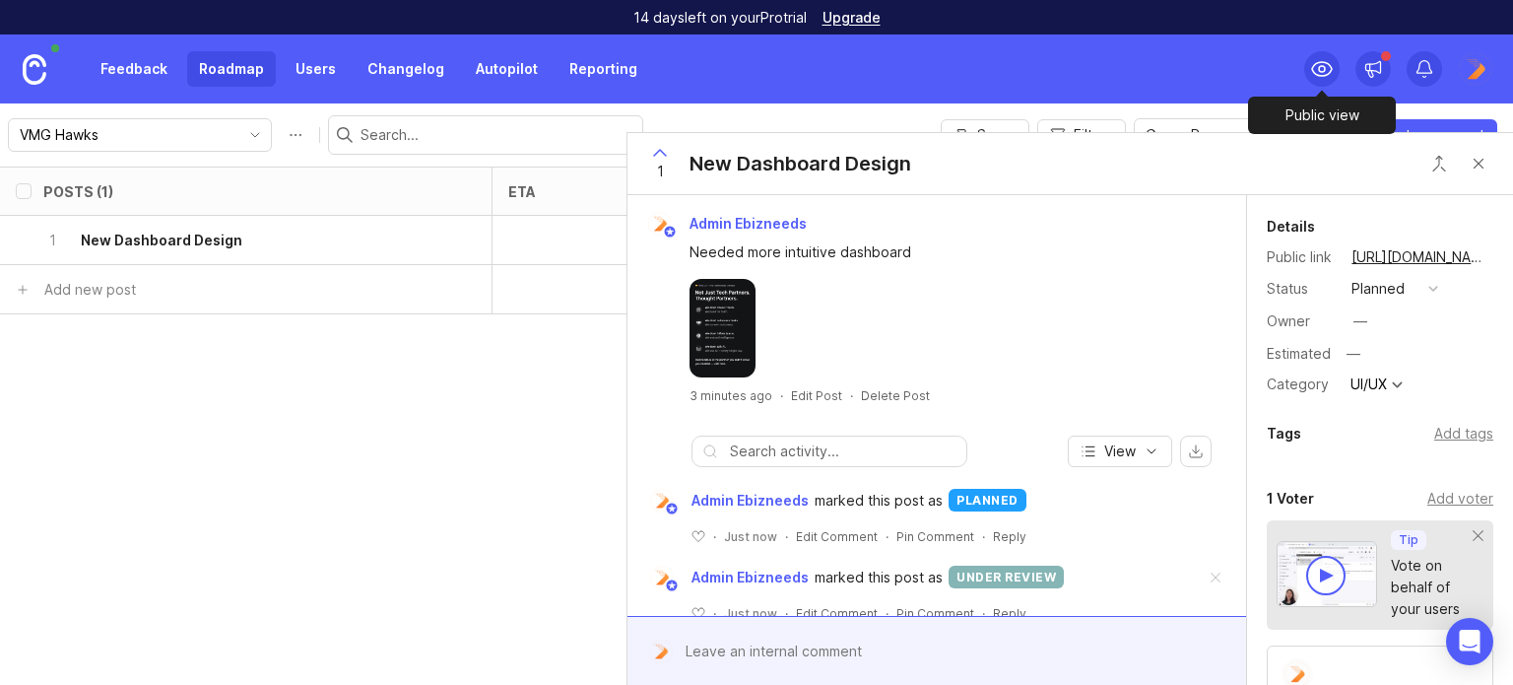
click at [1326, 77] on icon at bounding box center [1322, 69] width 24 height 24
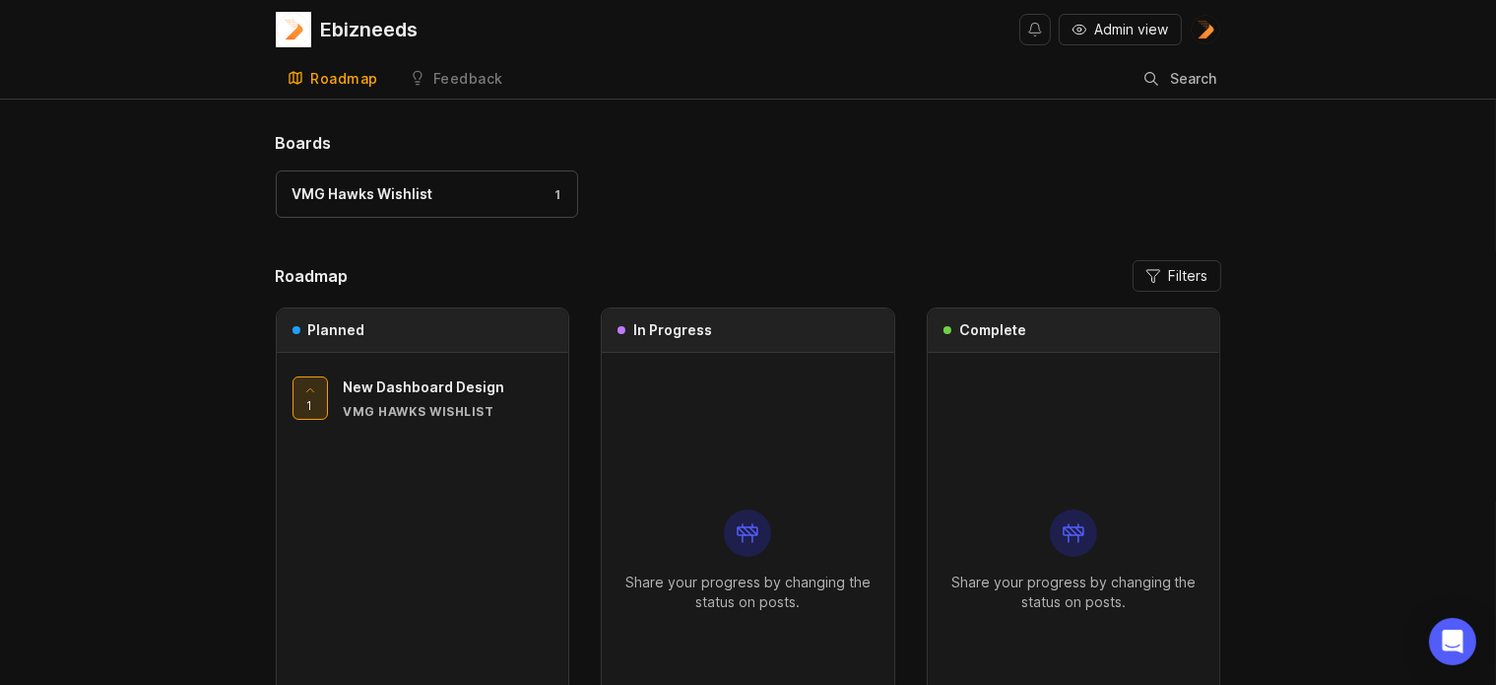
click at [396, 396] on div "New Dashboard Design" at bounding box center [449, 387] width 210 height 22
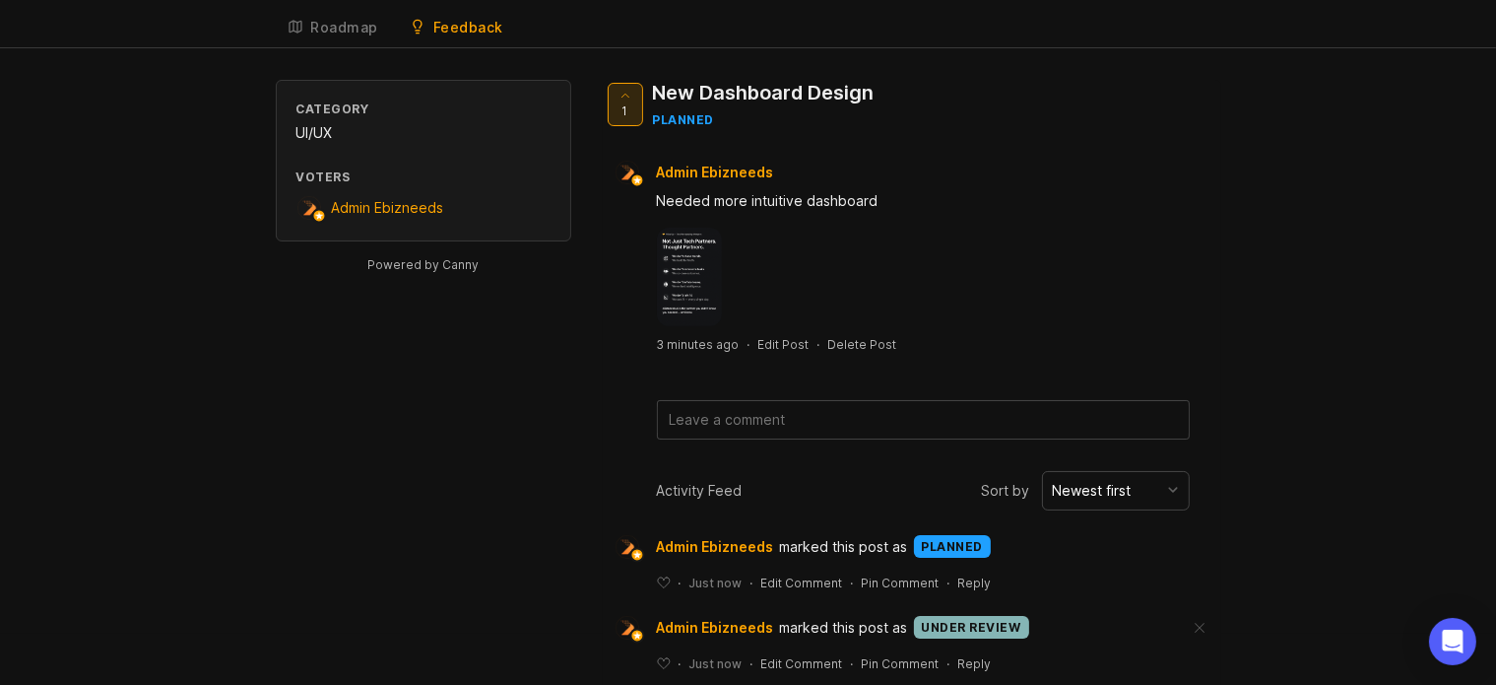
scroll to position [79, 0]
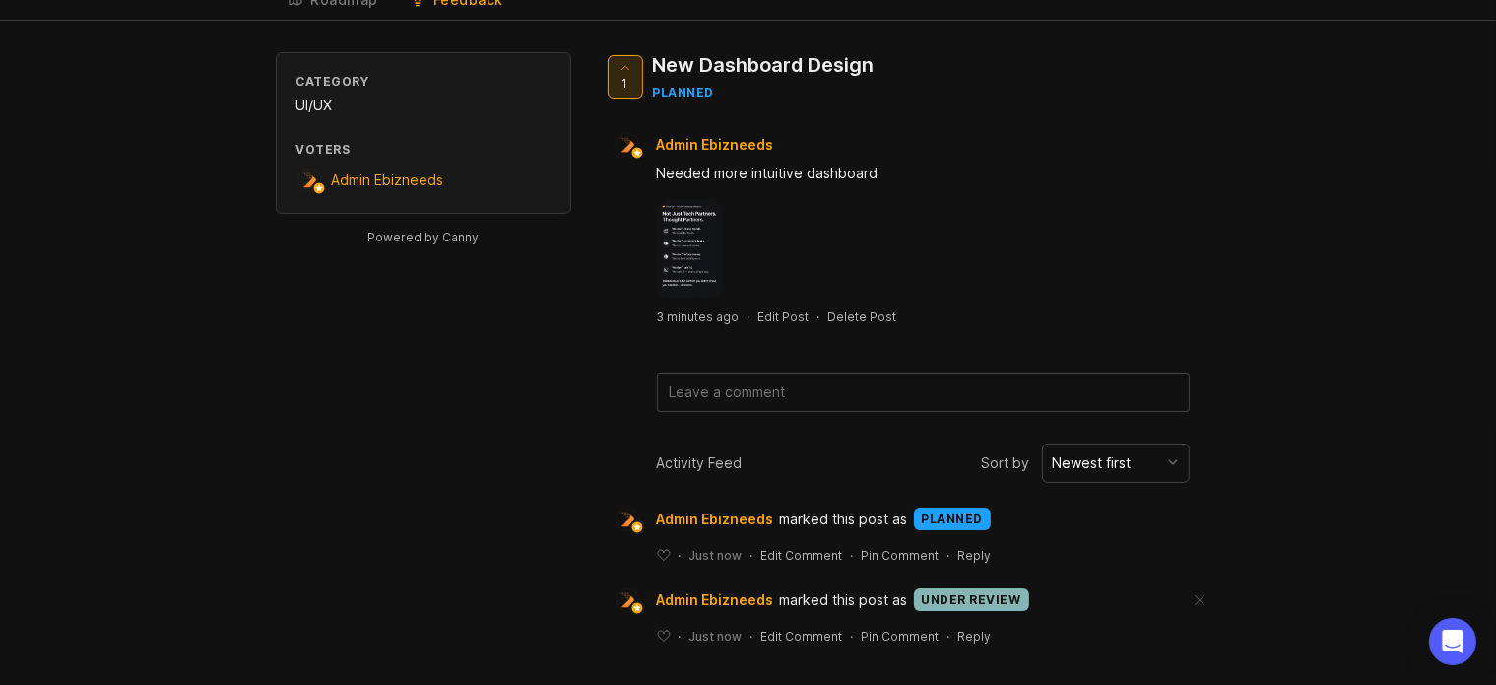
click at [1120, 472] on div "Newest first" at bounding box center [1092, 463] width 79 height 22
click at [930, 387] on textarea at bounding box center [923, 391] width 531 height 37
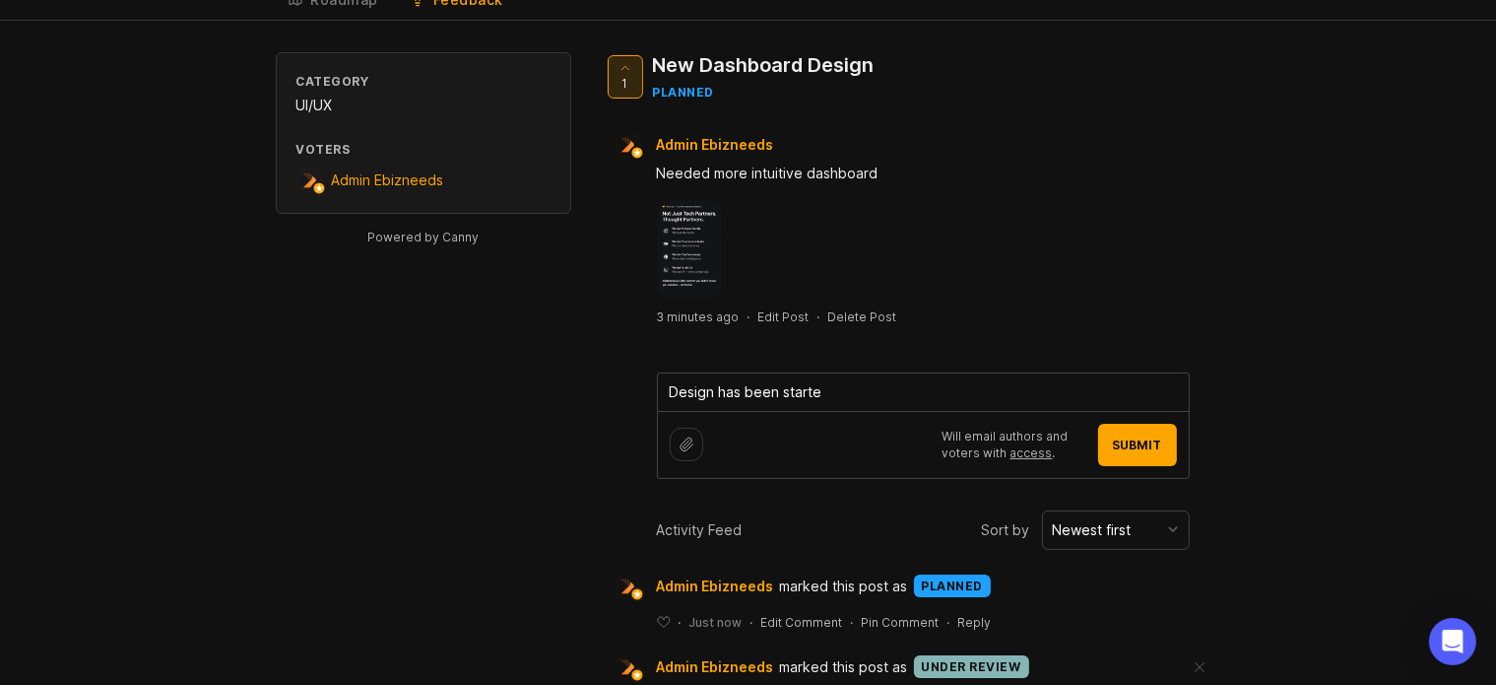
type textarea "Design has been started"
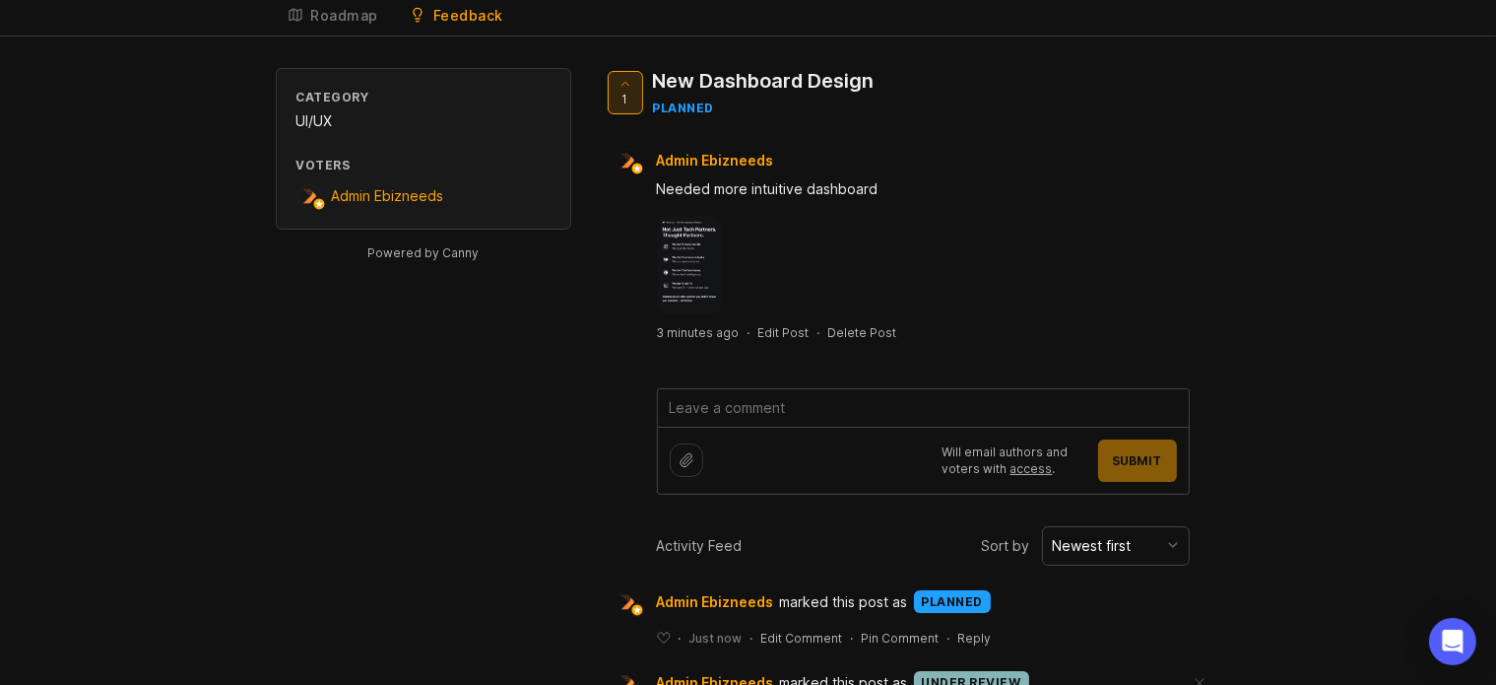
scroll to position [0, 0]
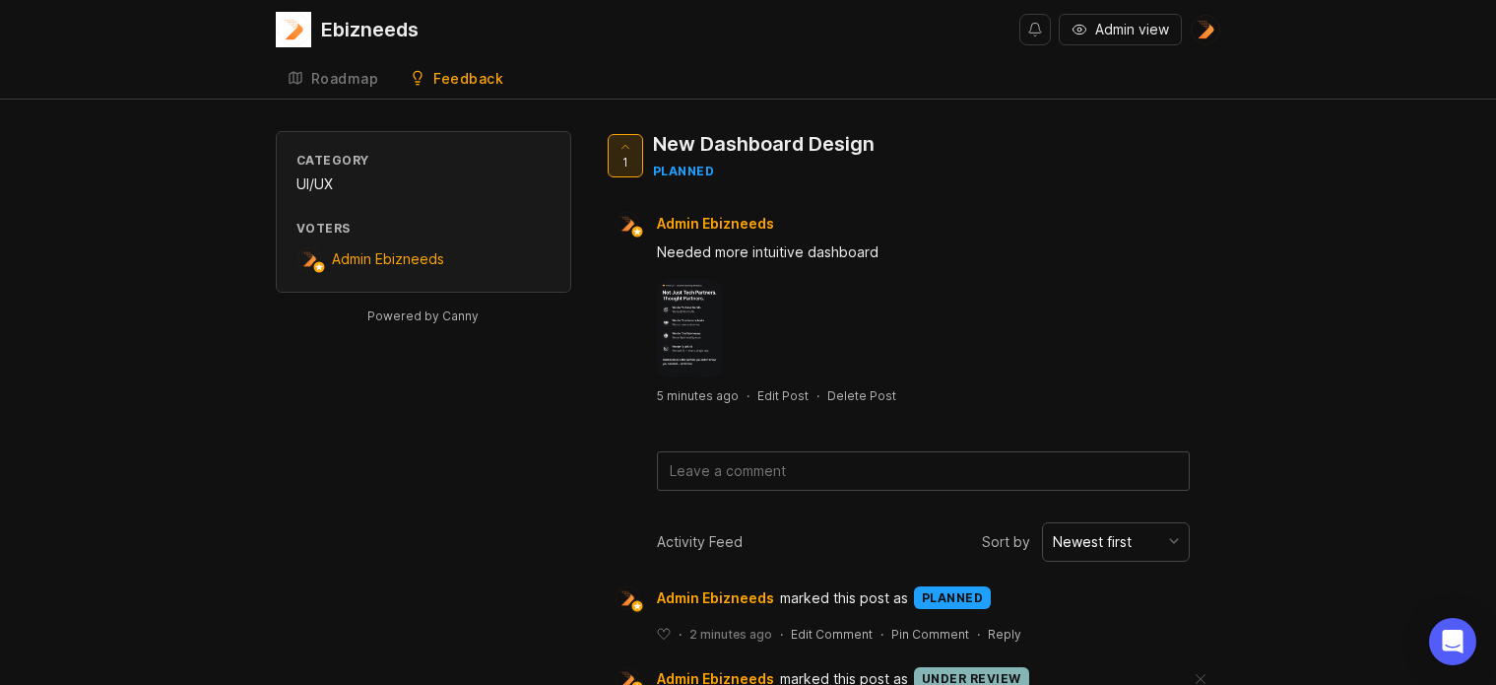
scroll to position [79, 0]
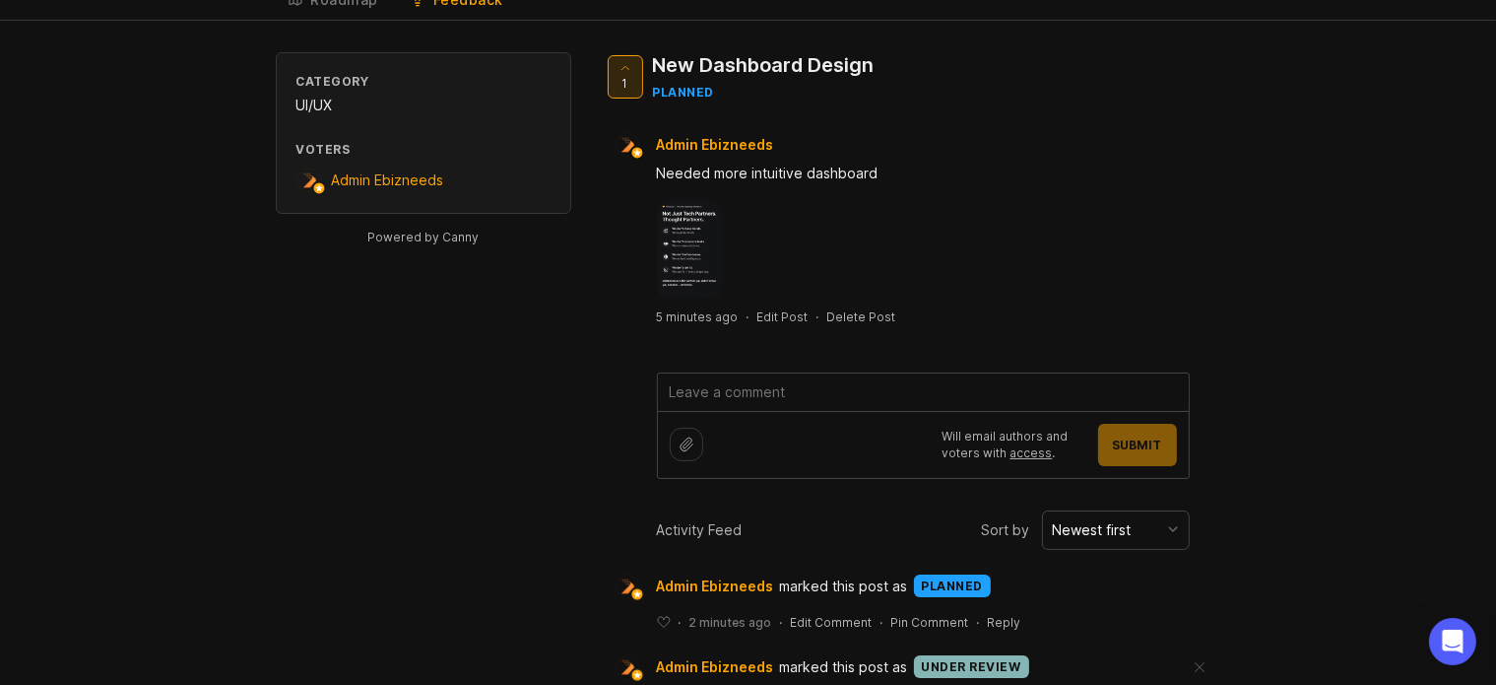
click at [831, 387] on textarea at bounding box center [923, 391] width 531 height 37
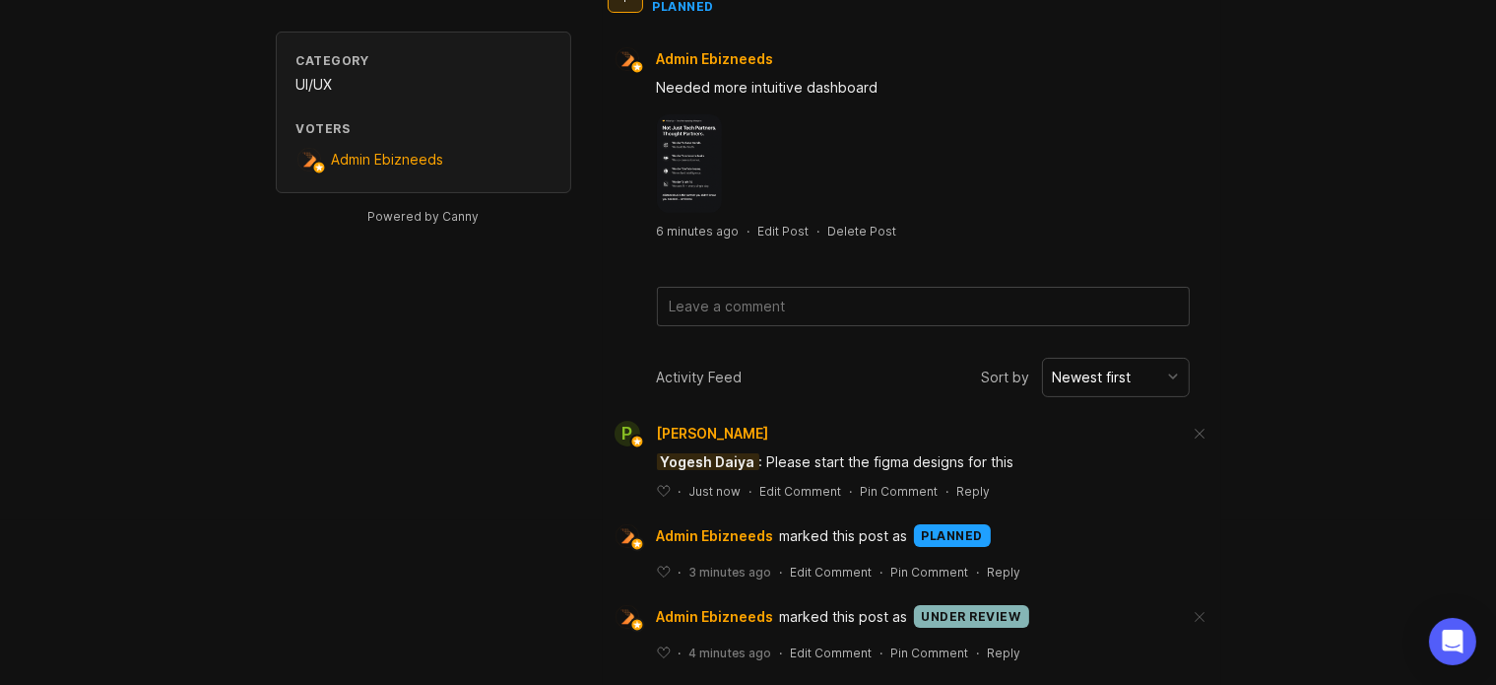
scroll to position [181, 0]
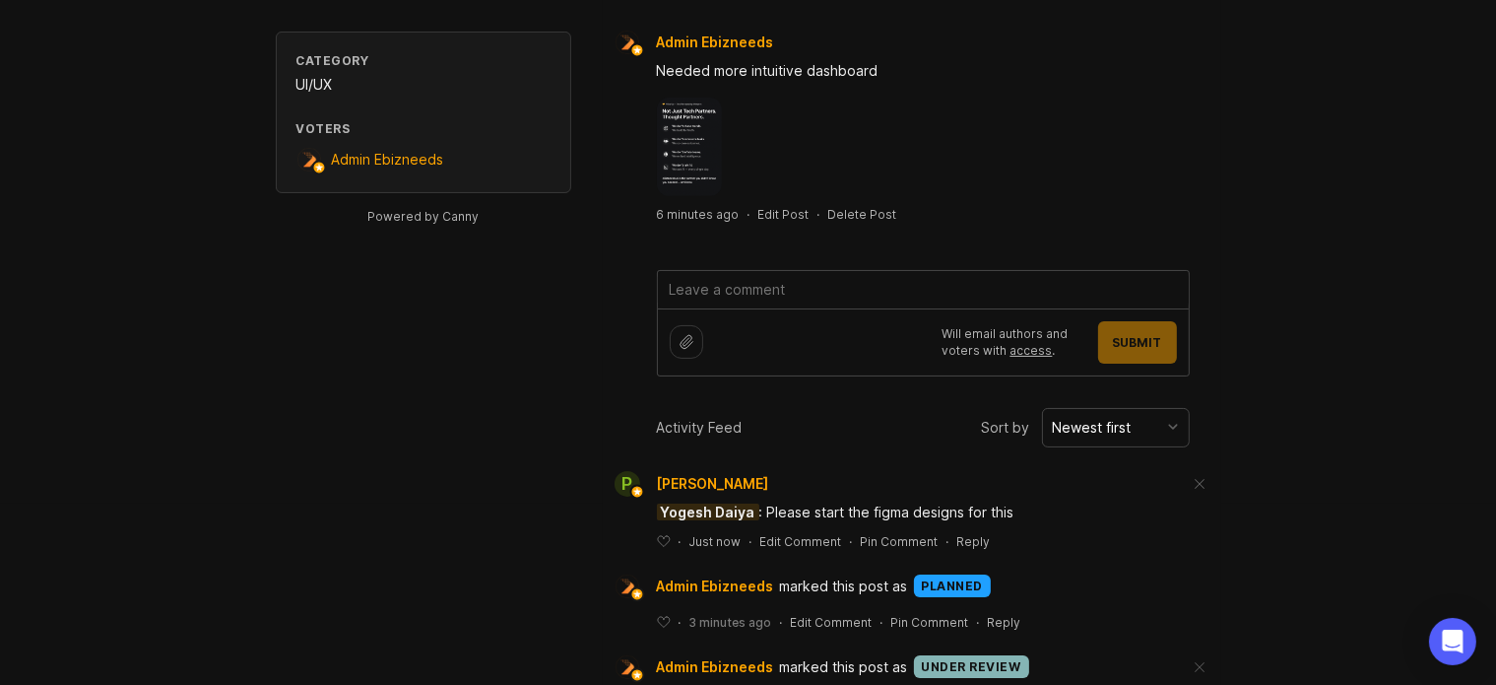
click at [846, 279] on textarea at bounding box center [923, 289] width 531 height 37
type textarea "@"
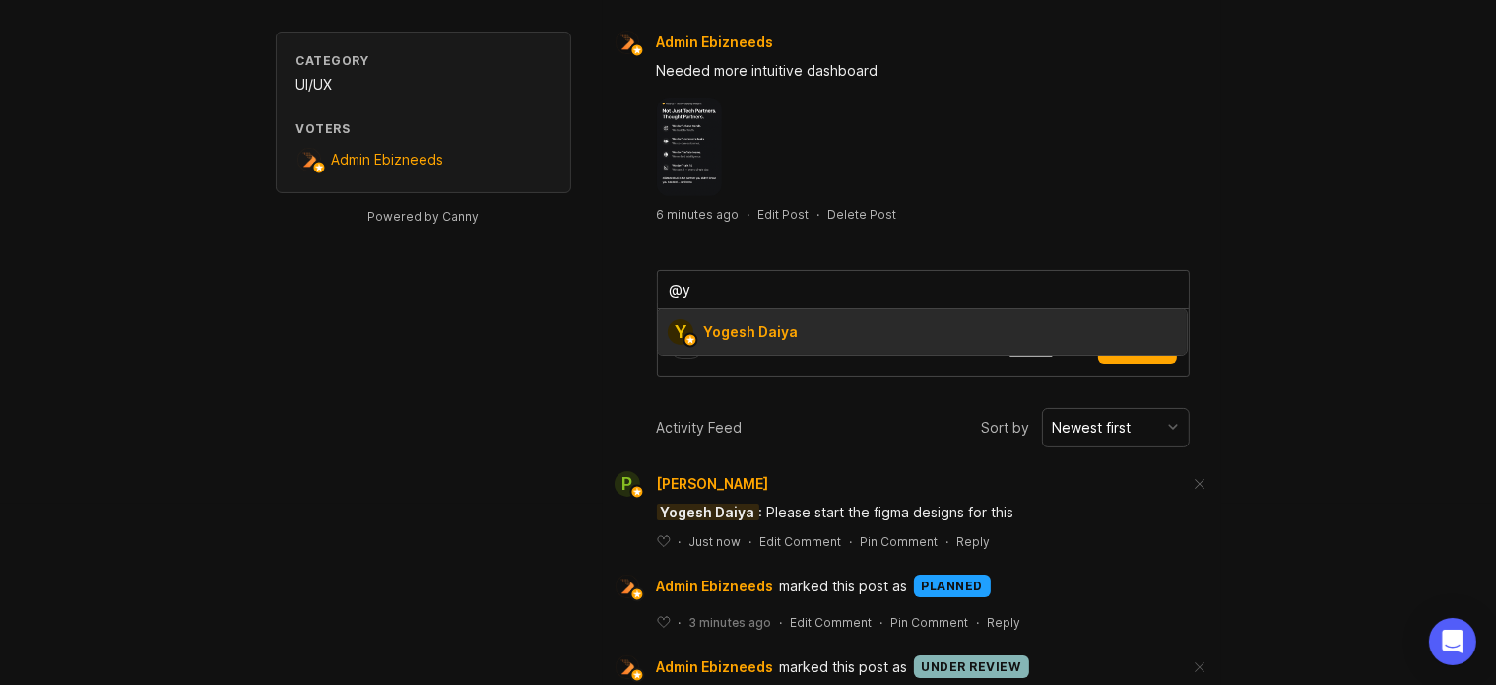
type textarea "@"
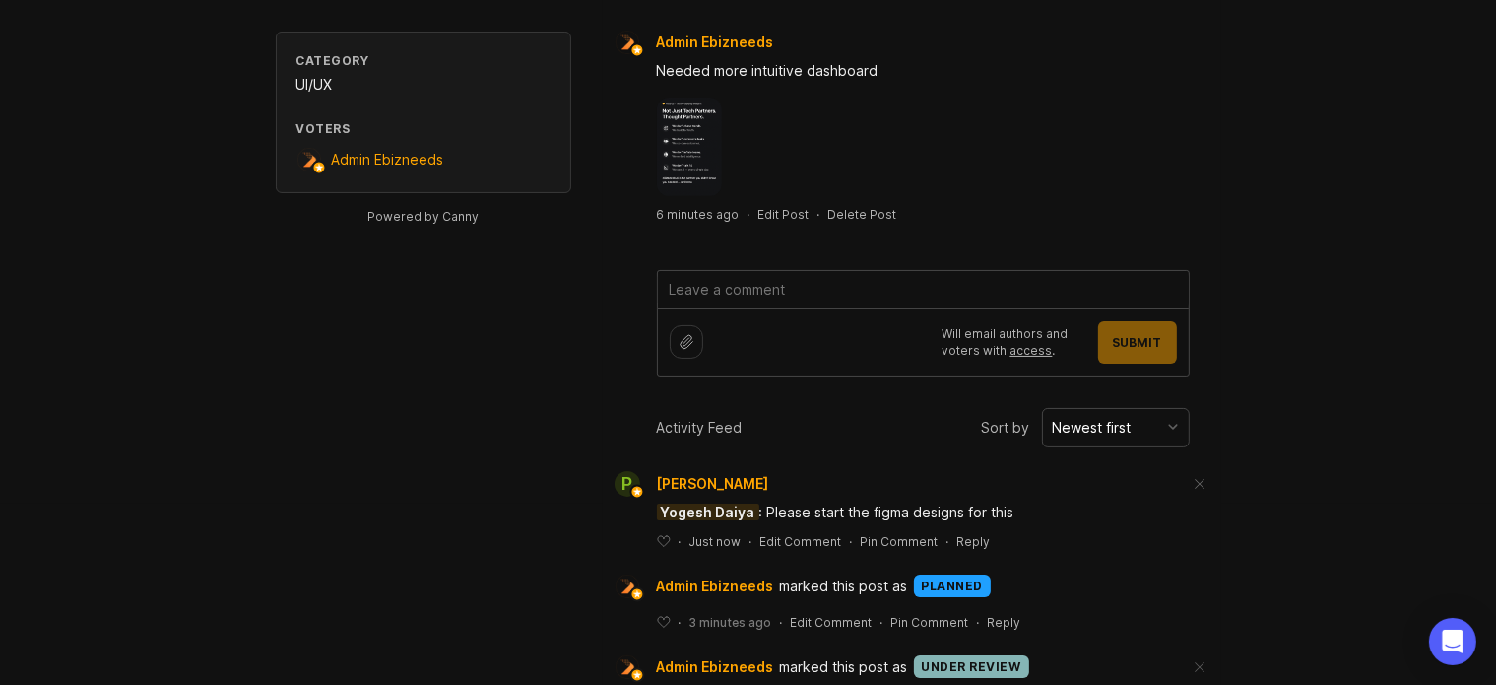
click at [312, 596] on div "Category UI/UX Voters Admin Ebizneeds Powered by Canny 1 New Dashboard Design p…" at bounding box center [749, 346] width 946 height 793
